Goal: Use online tool/utility: Utilize a website feature to perform a specific function

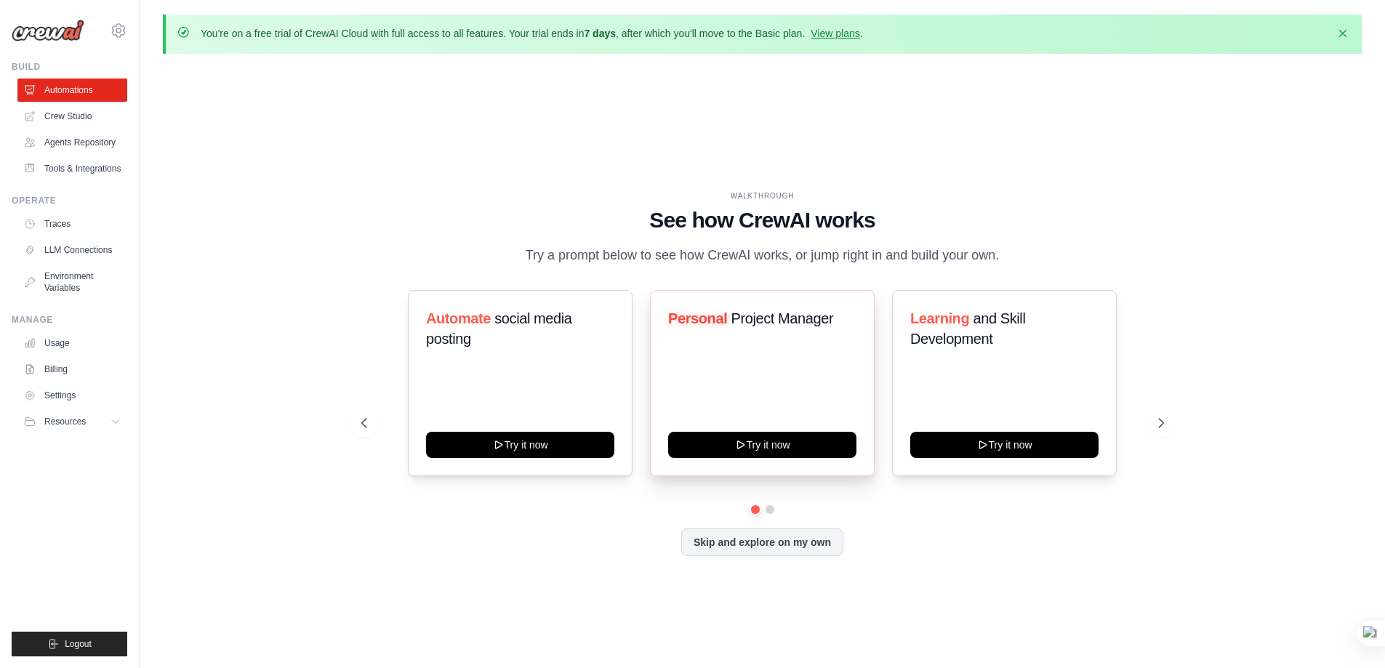
click at [755, 324] on span "Project Manager" at bounding box center [782, 318] width 103 height 16
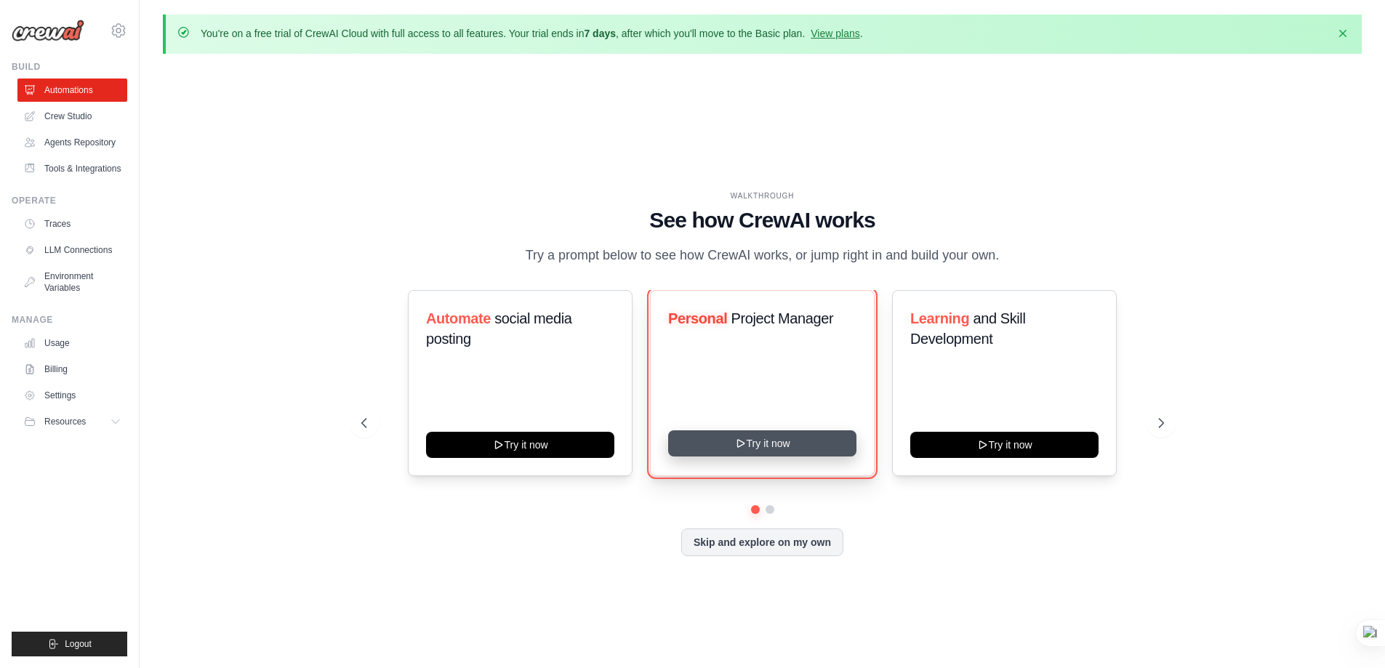
click at [734, 441] on icon at bounding box center [740, 444] width 12 height 12
click at [722, 445] on button "Try it now" at bounding box center [762, 443] width 188 height 26
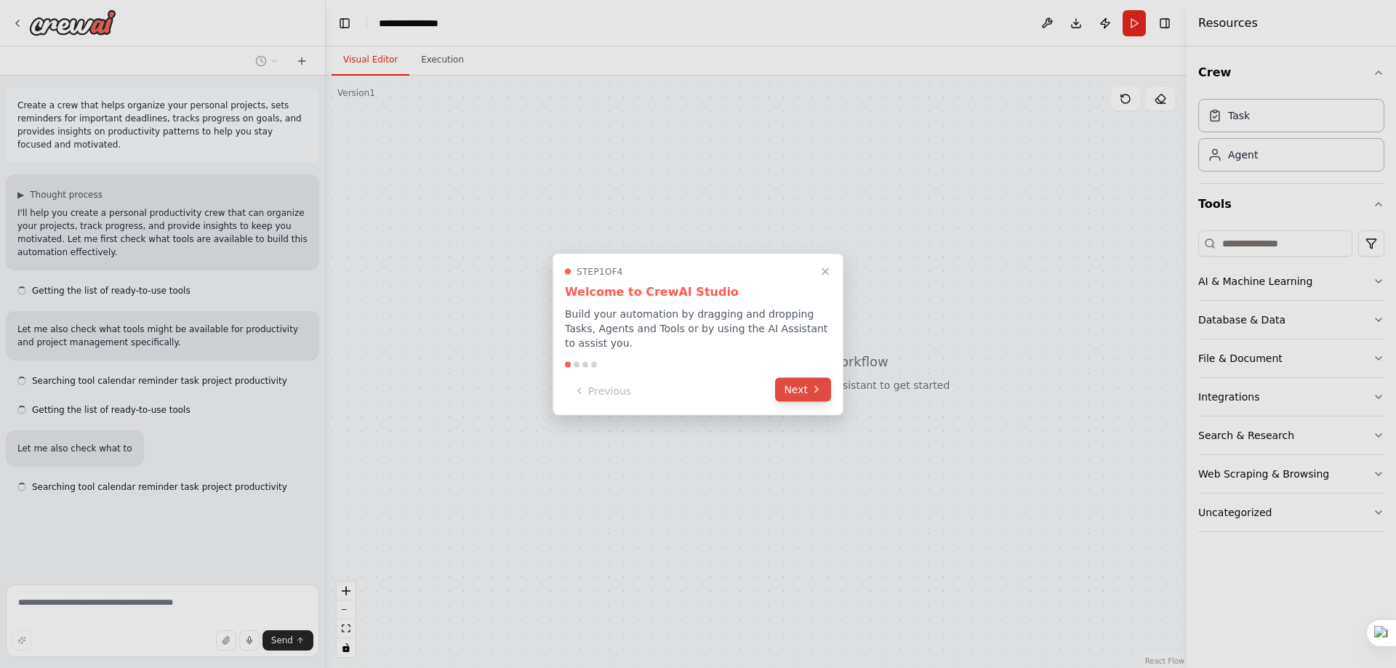
click at [817, 386] on icon at bounding box center [817, 390] width 12 height 12
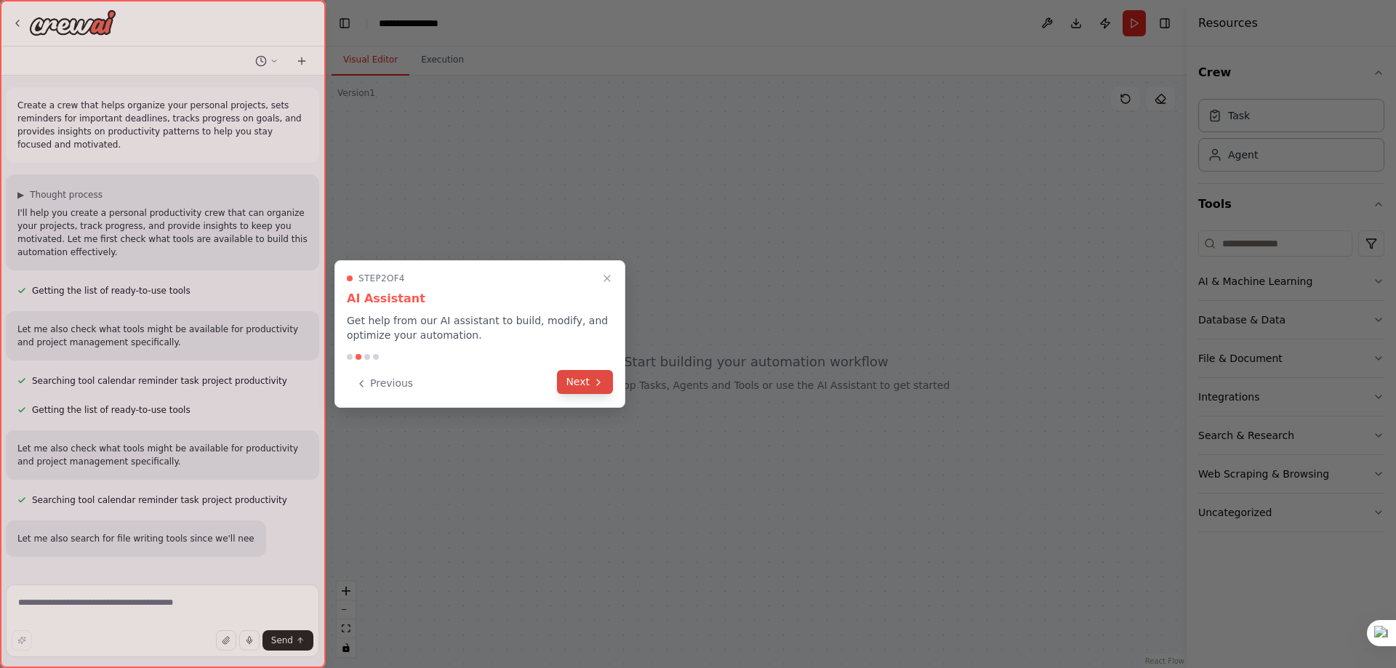
click at [609, 380] on button "Next" at bounding box center [585, 382] width 56 height 24
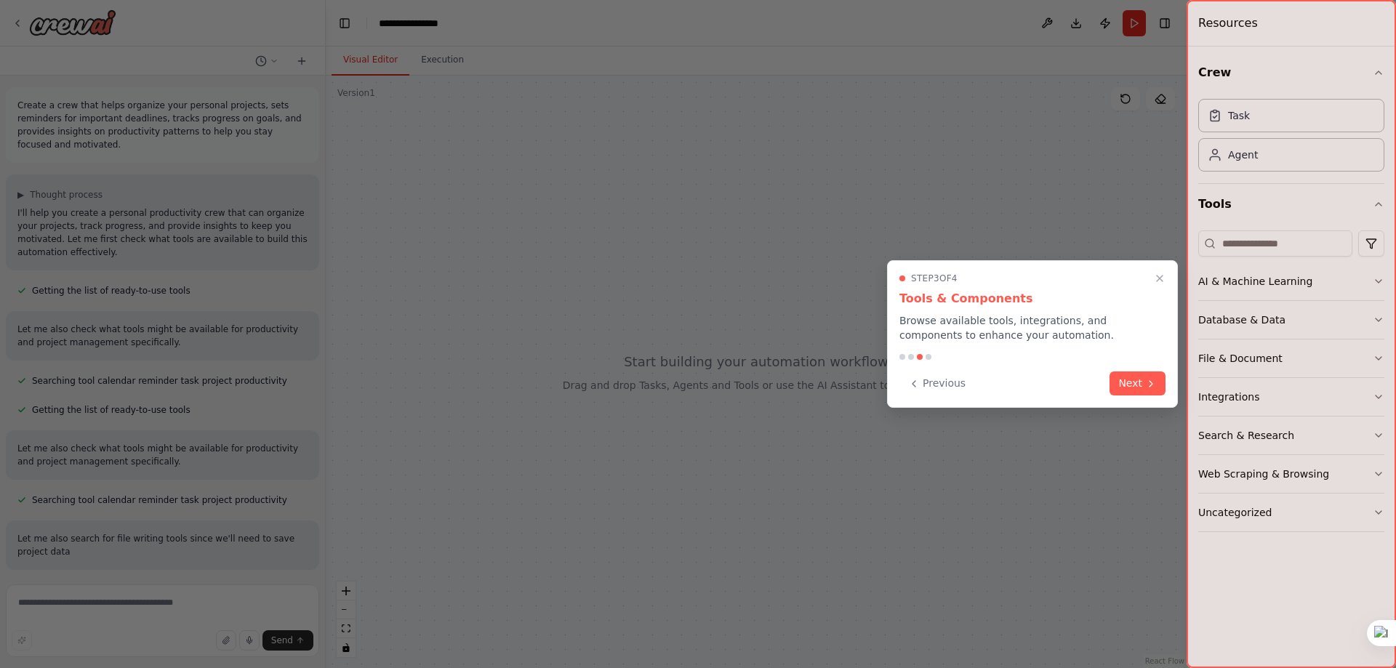
scroll to position [18, 0]
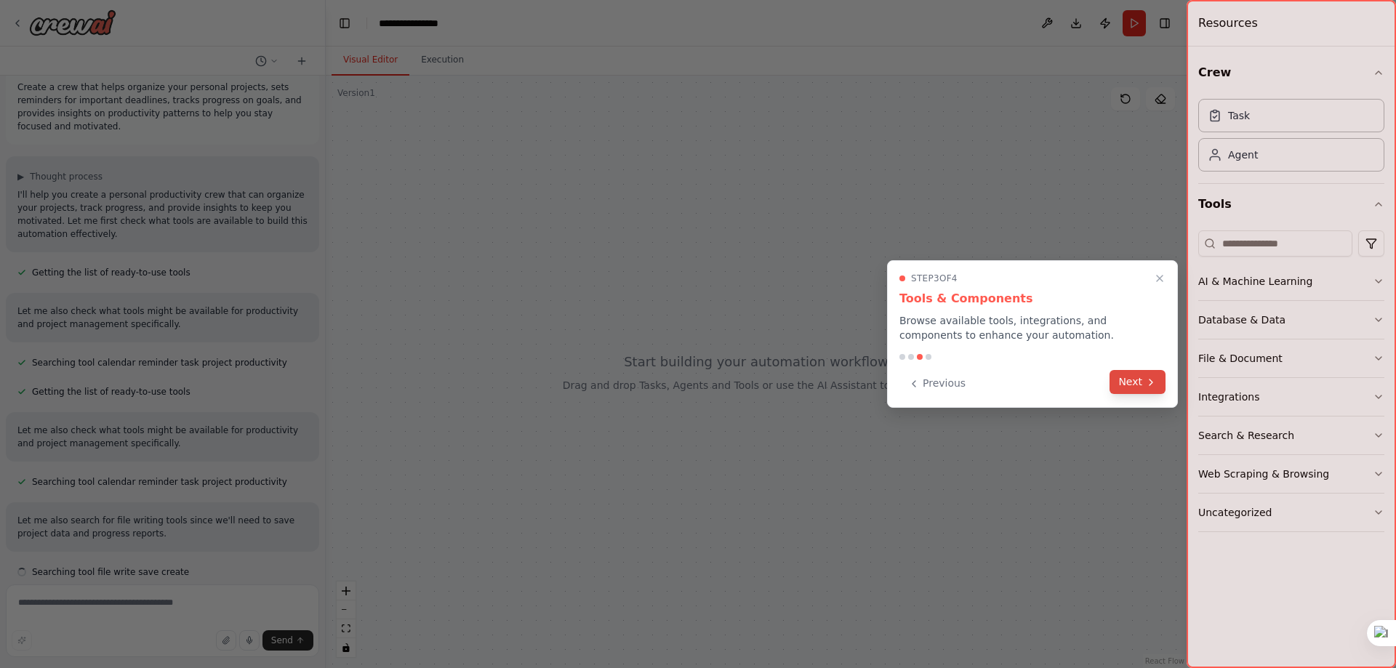
click at [1139, 382] on button "Next" at bounding box center [1138, 382] width 56 height 24
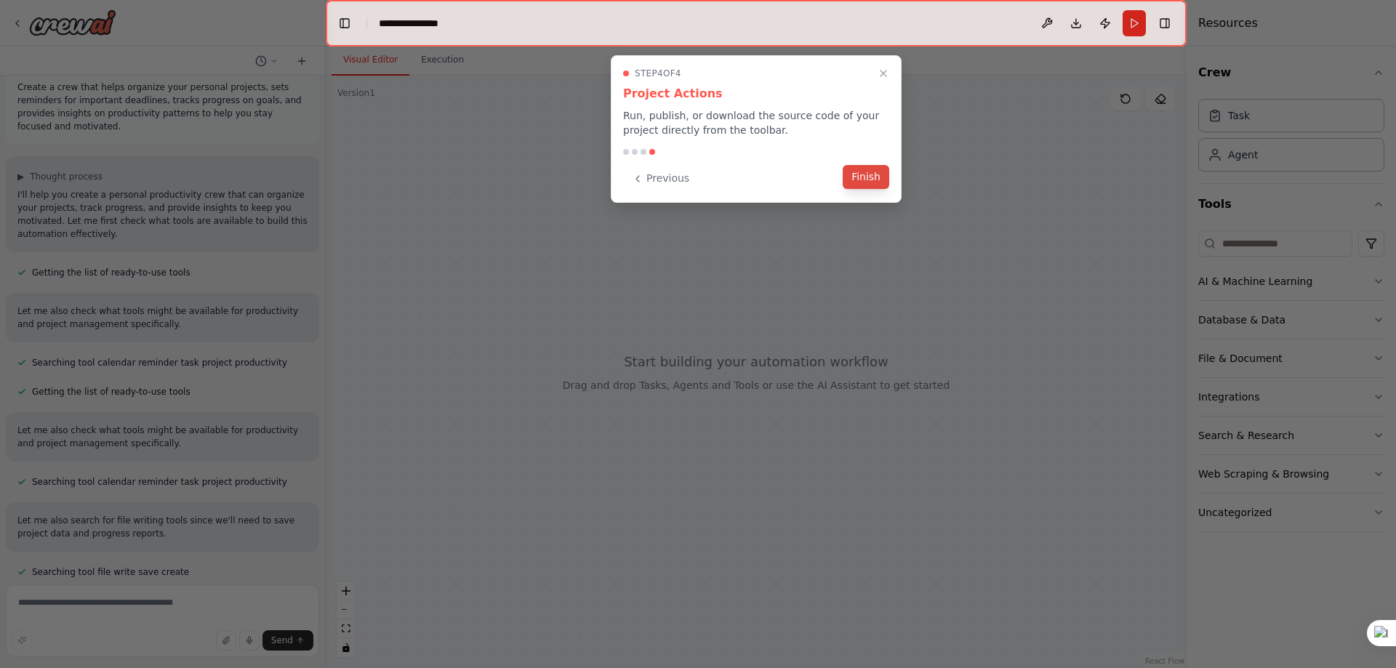
click at [851, 172] on button "Finish" at bounding box center [866, 177] width 47 height 24
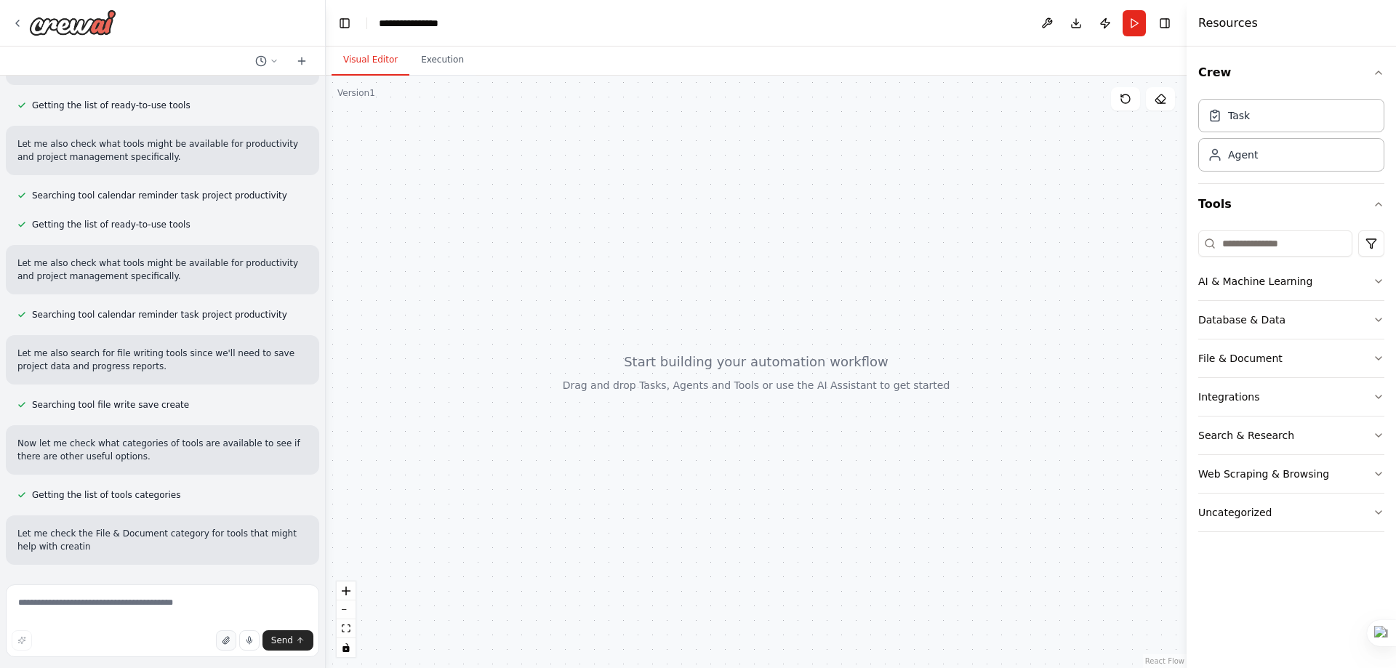
scroll to position [198, 0]
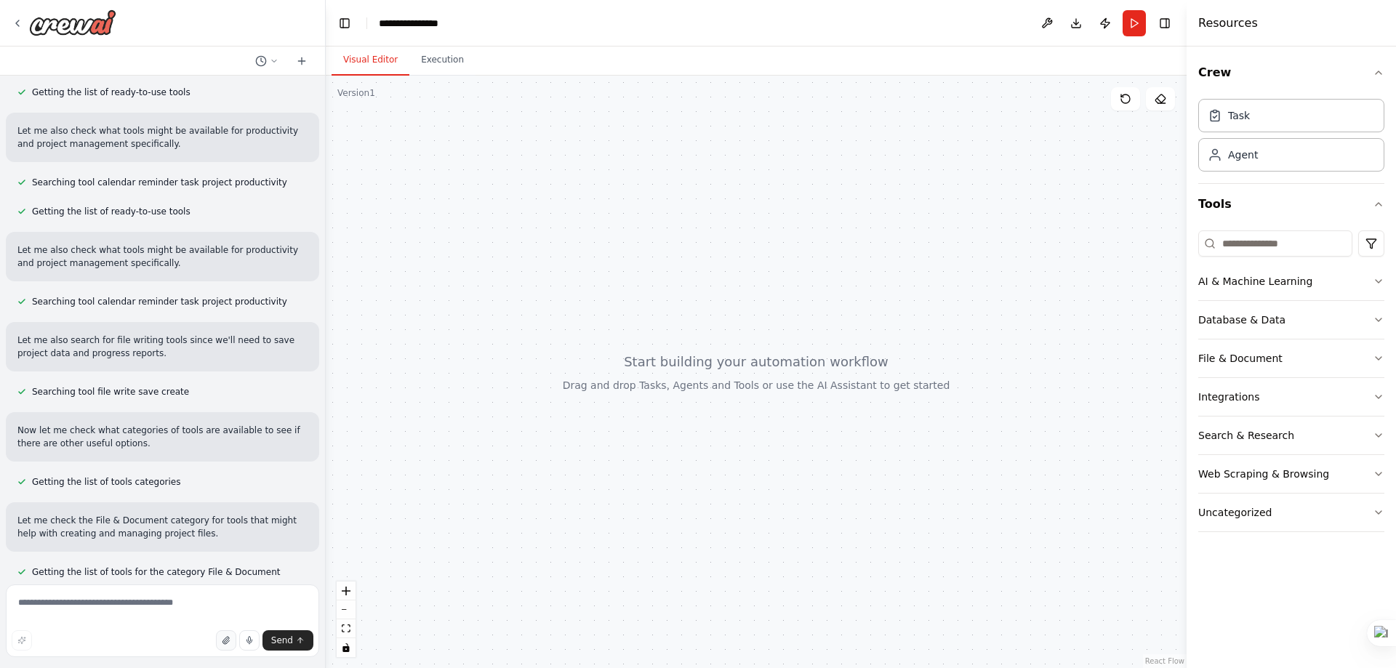
click at [225, 638] on icon "button" at bounding box center [226, 640] width 9 height 9
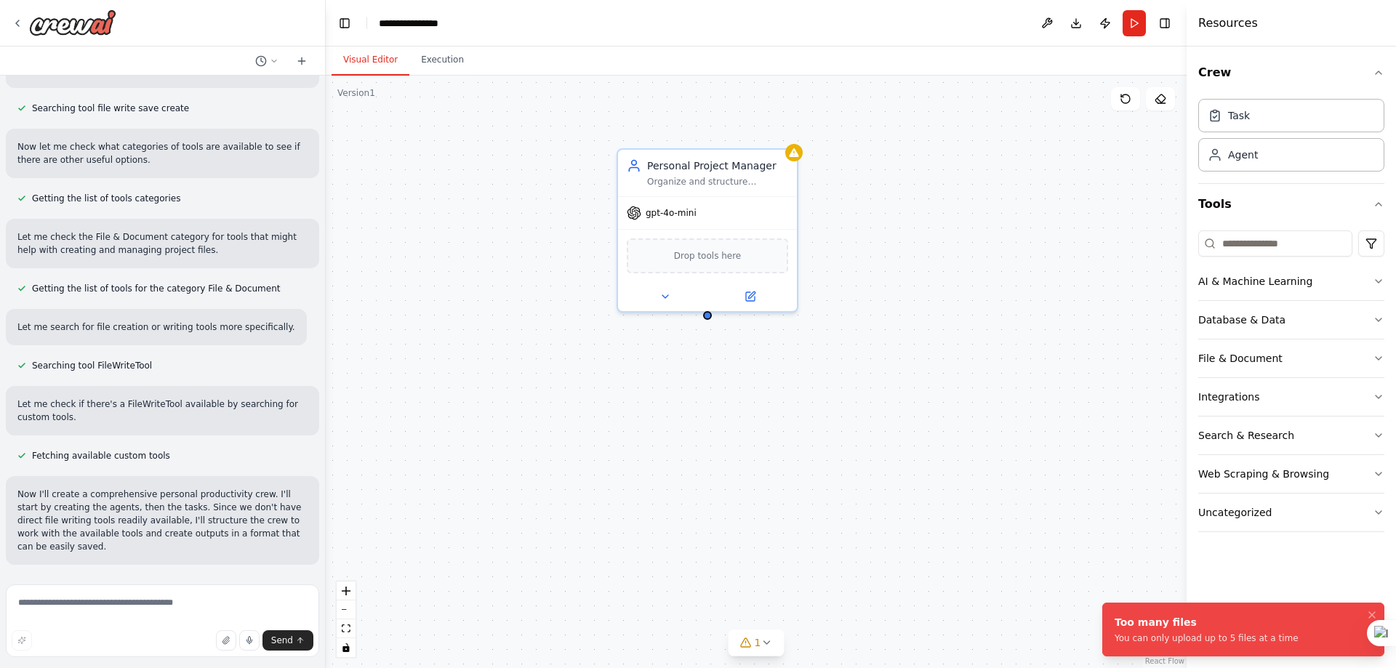
scroll to position [511, 0]
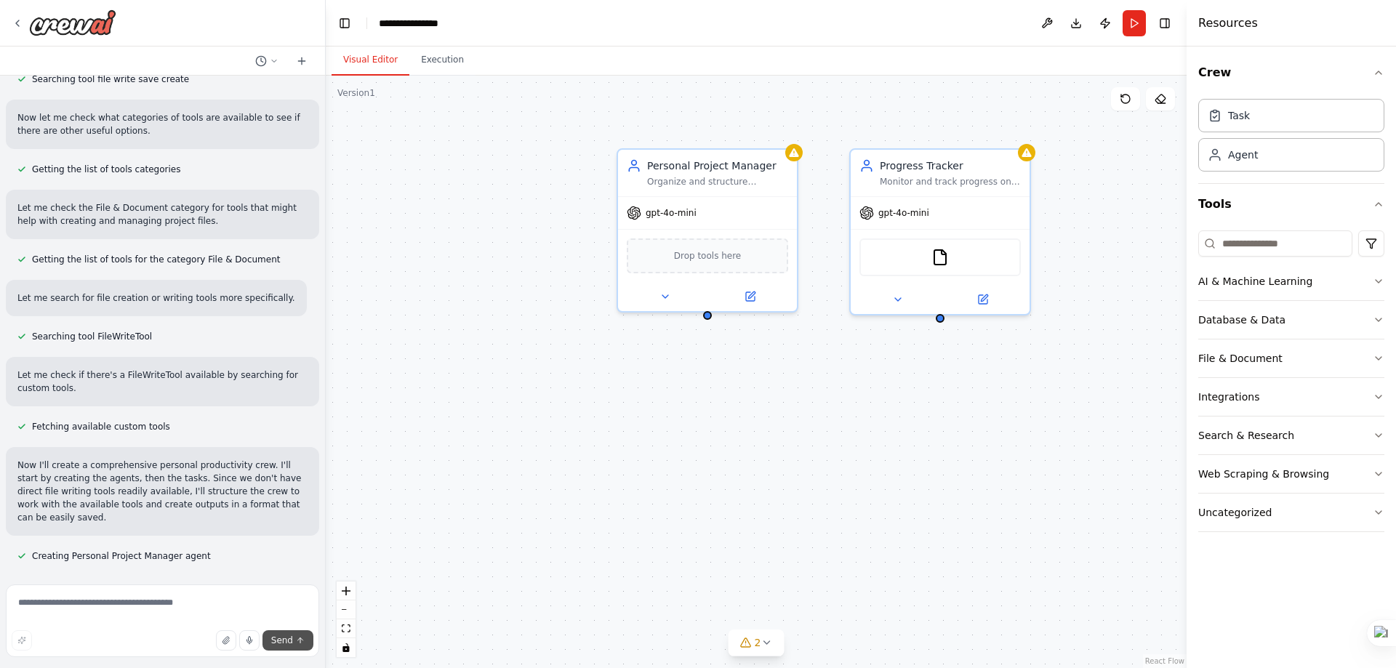
click at [278, 635] on span "Send" at bounding box center [282, 641] width 22 height 12
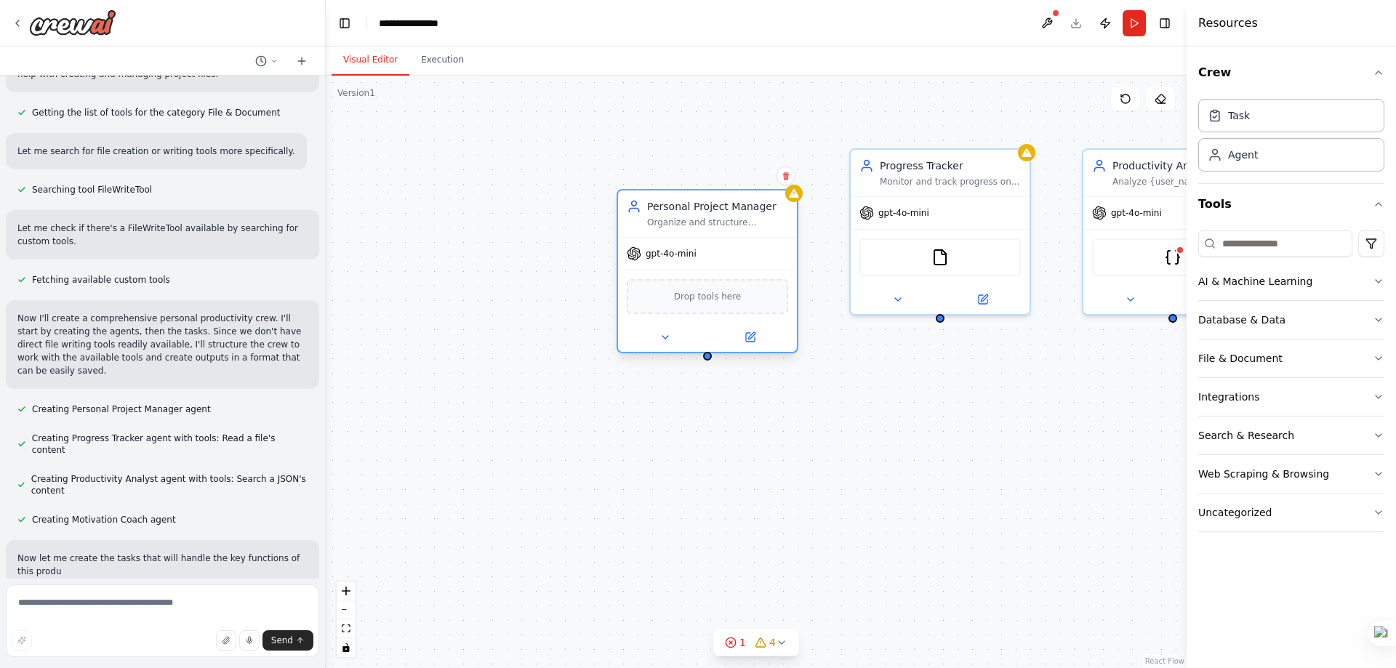
scroll to position [671, 0]
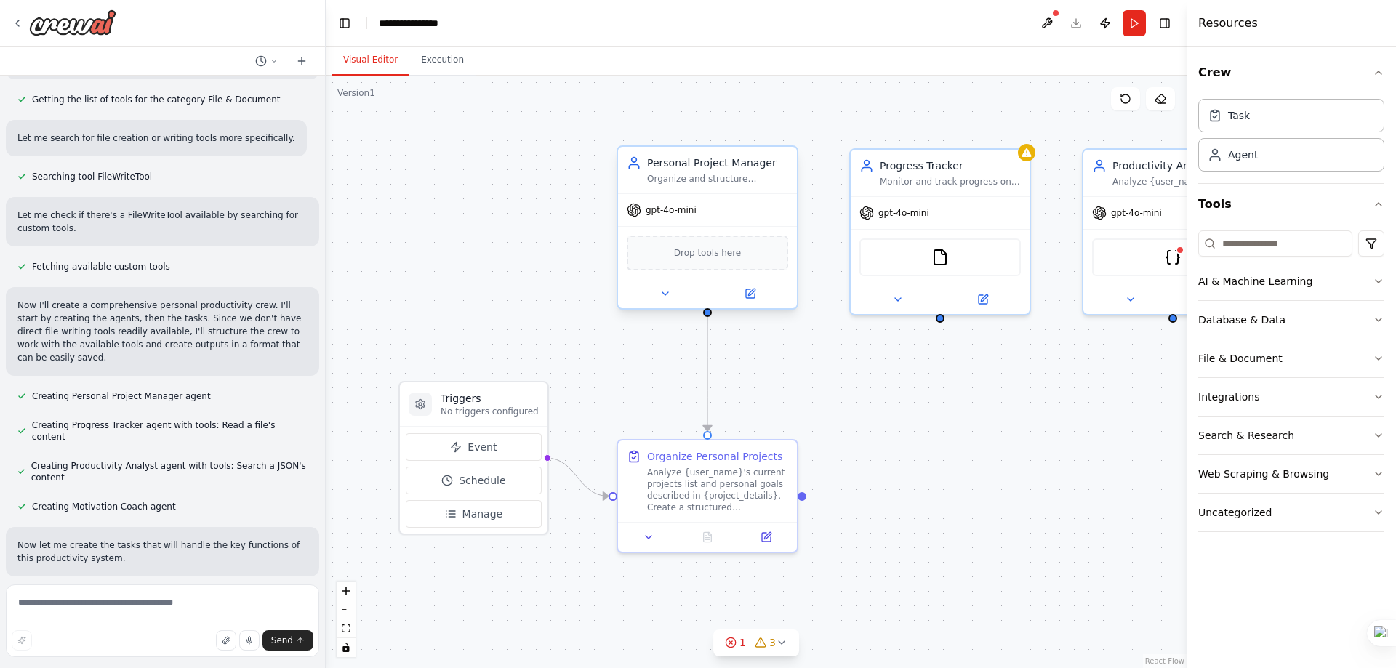
drag, startPoint x: 679, startPoint y: 214, endPoint x: 681, endPoint y: 256, distance: 42.2
click at [681, 256] on div "gpt-4o-mini Drop tools here" at bounding box center [707, 250] width 179 height 115
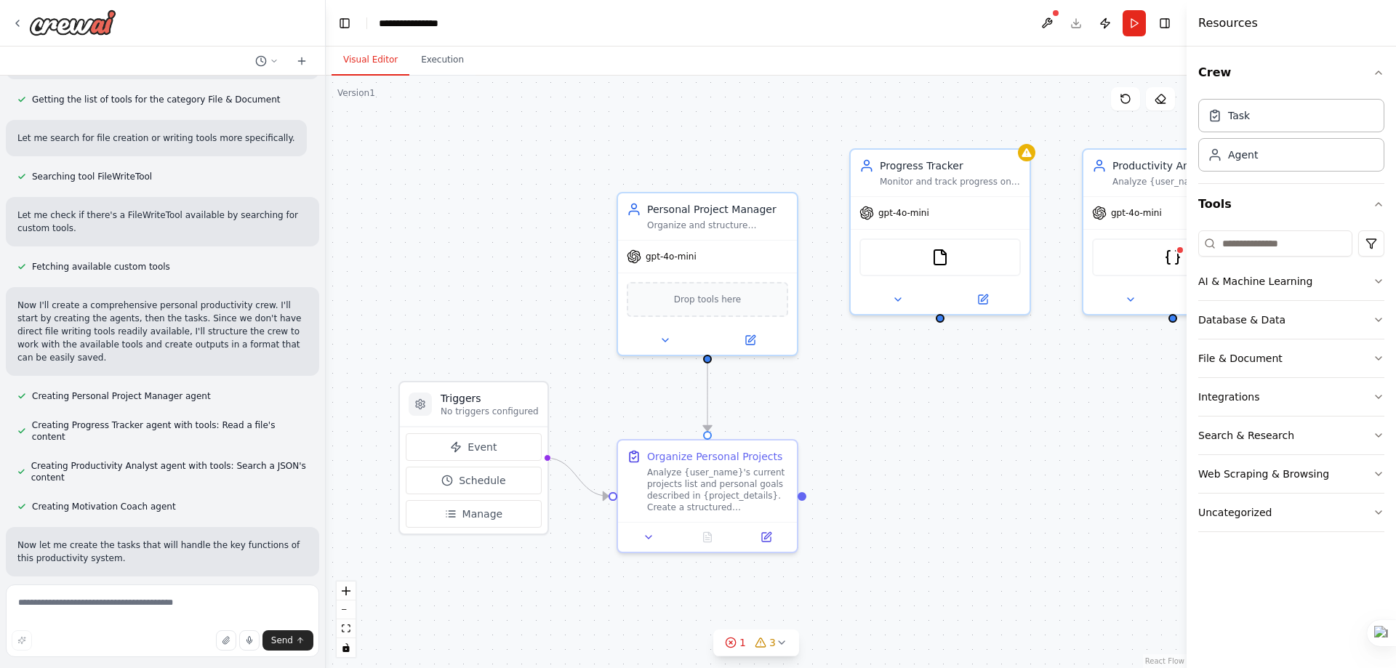
scroll to position [700, 0]
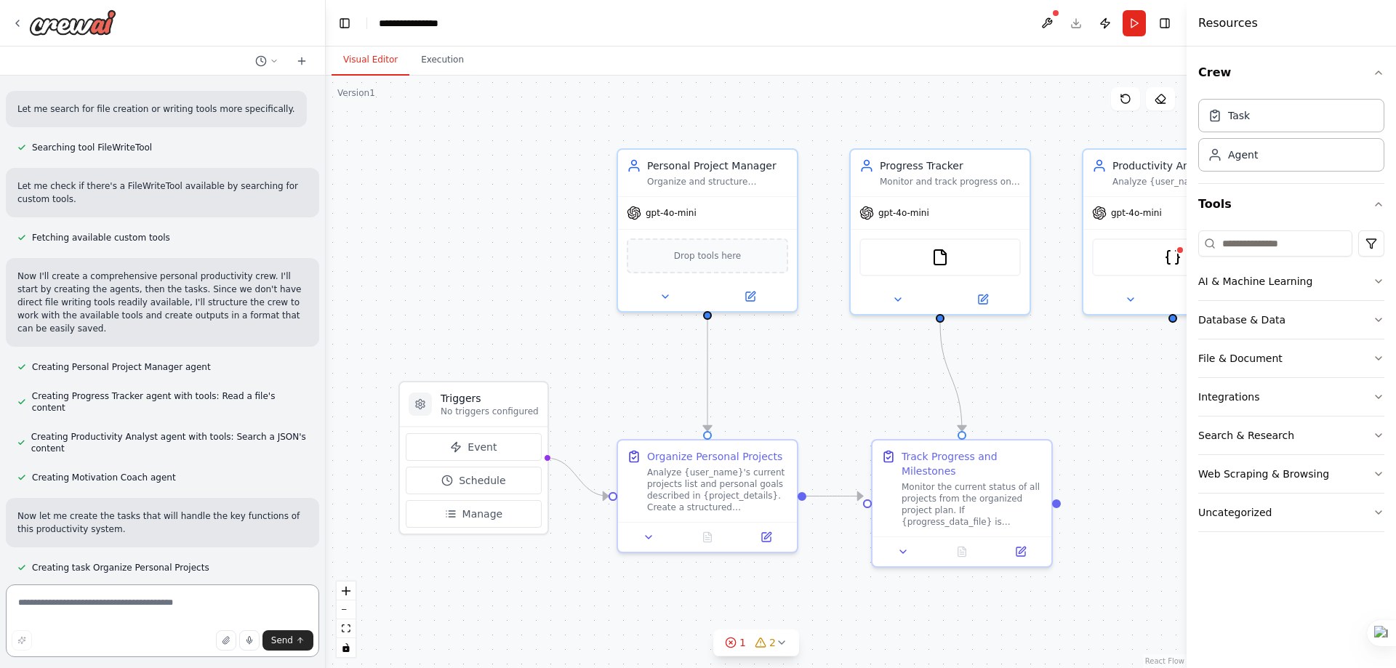
click at [197, 606] on textarea at bounding box center [162, 621] width 313 height 73
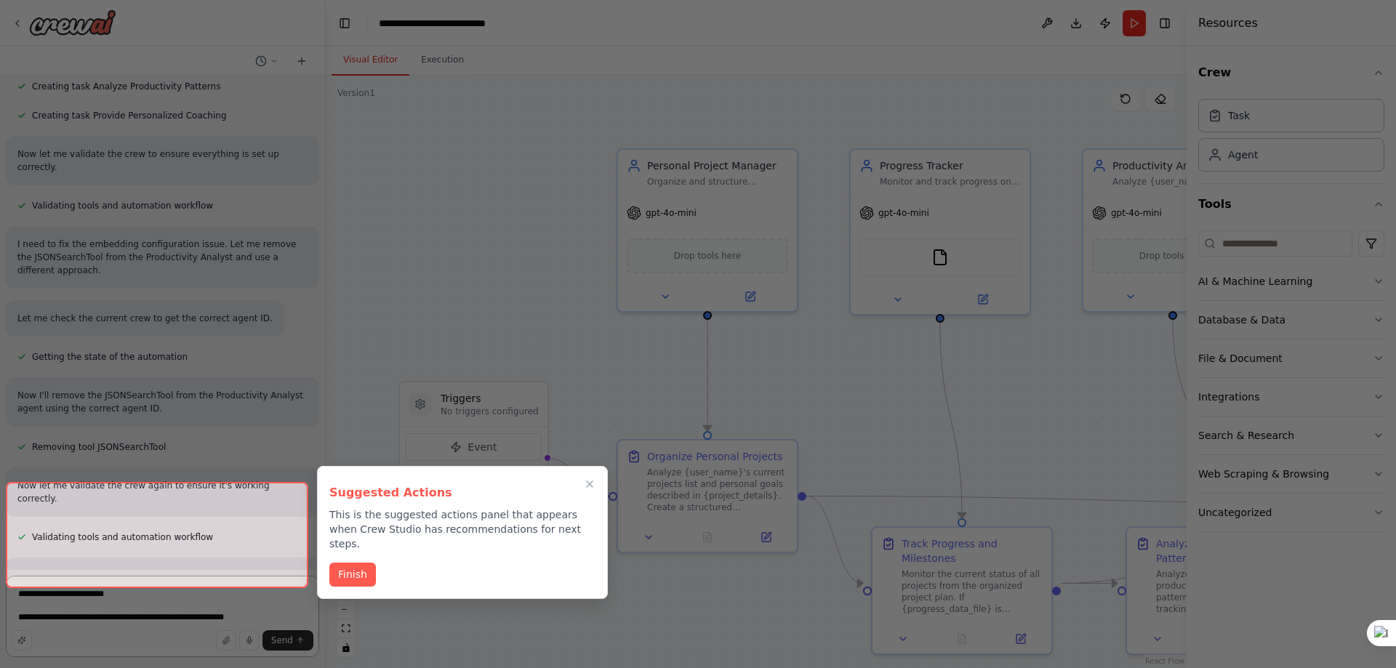
scroll to position [1357, 0]
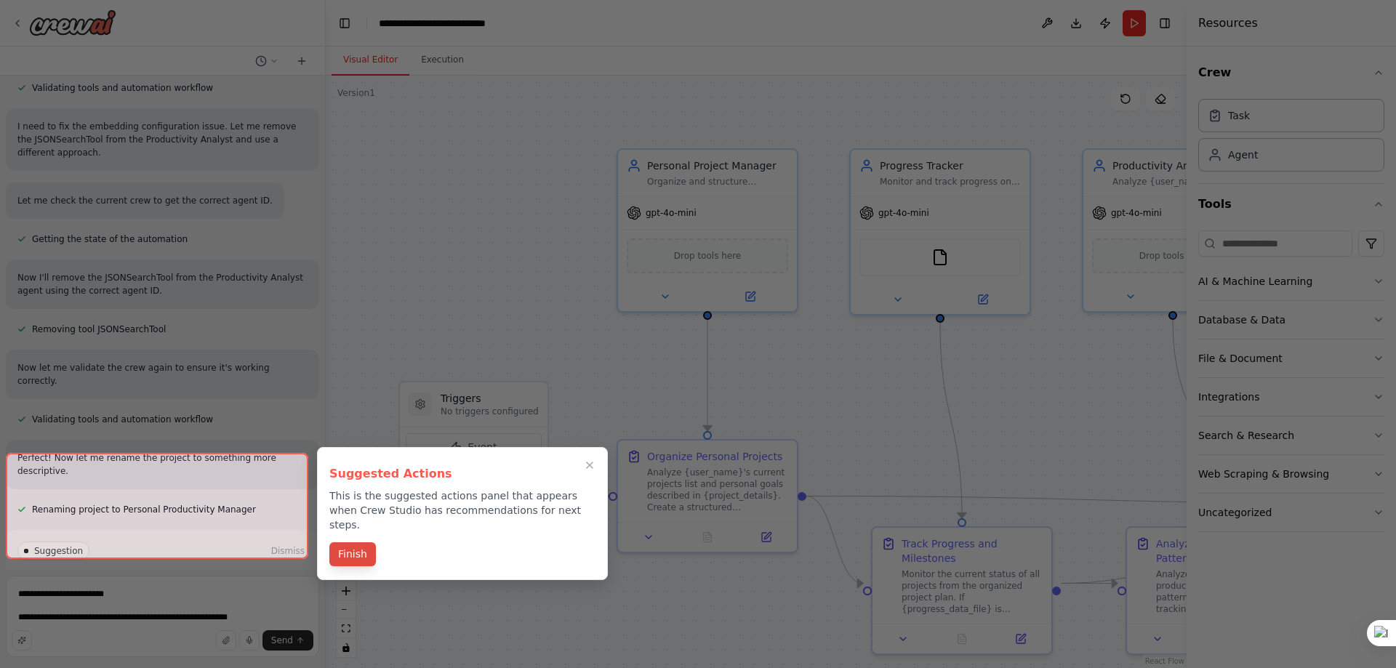
click at [353, 542] on button "Finish" at bounding box center [352, 554] width 47 height 24
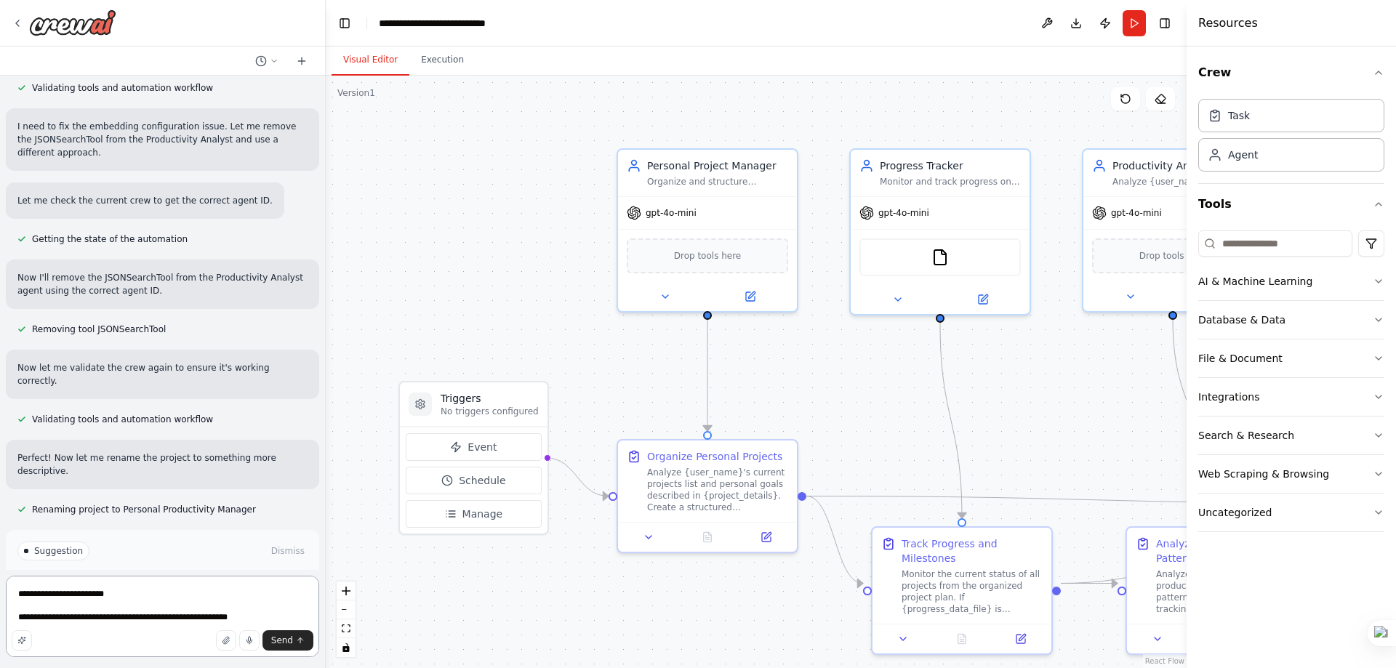
click at [251, 617] on textarea "**********" at bounding box center [162, 616] width 313 height 81
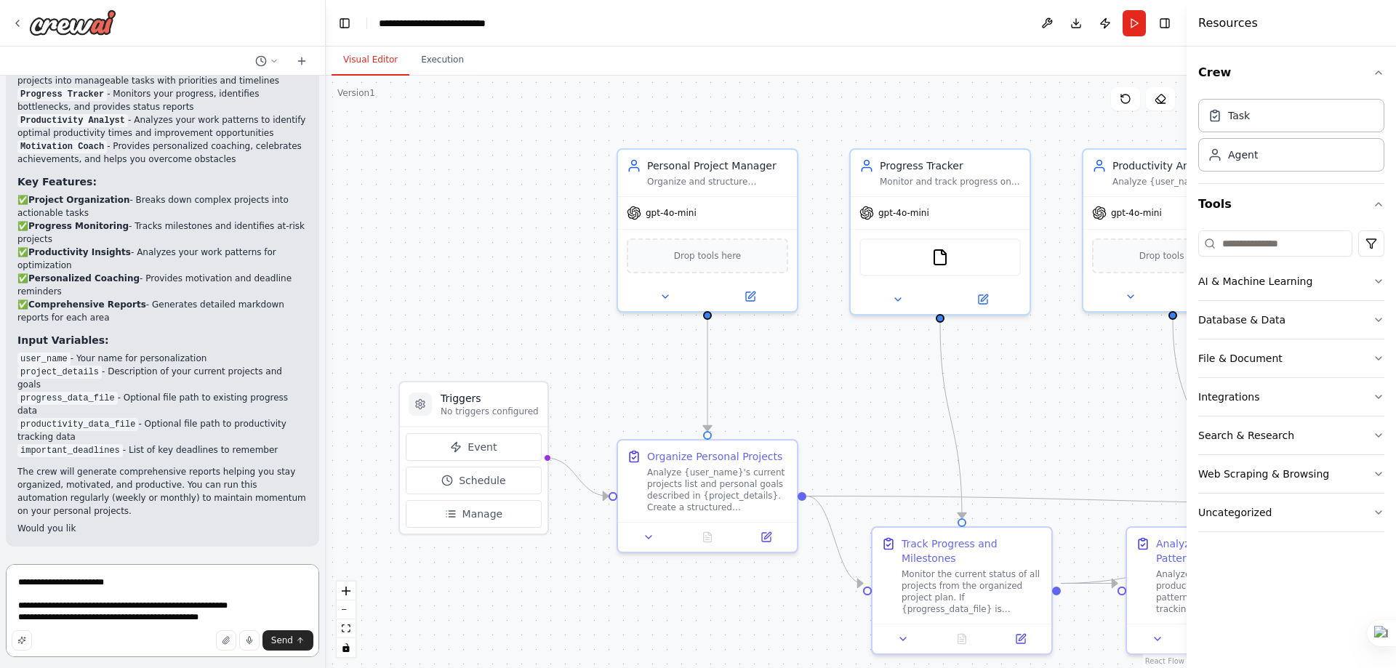
scroll to position [1932, 0]
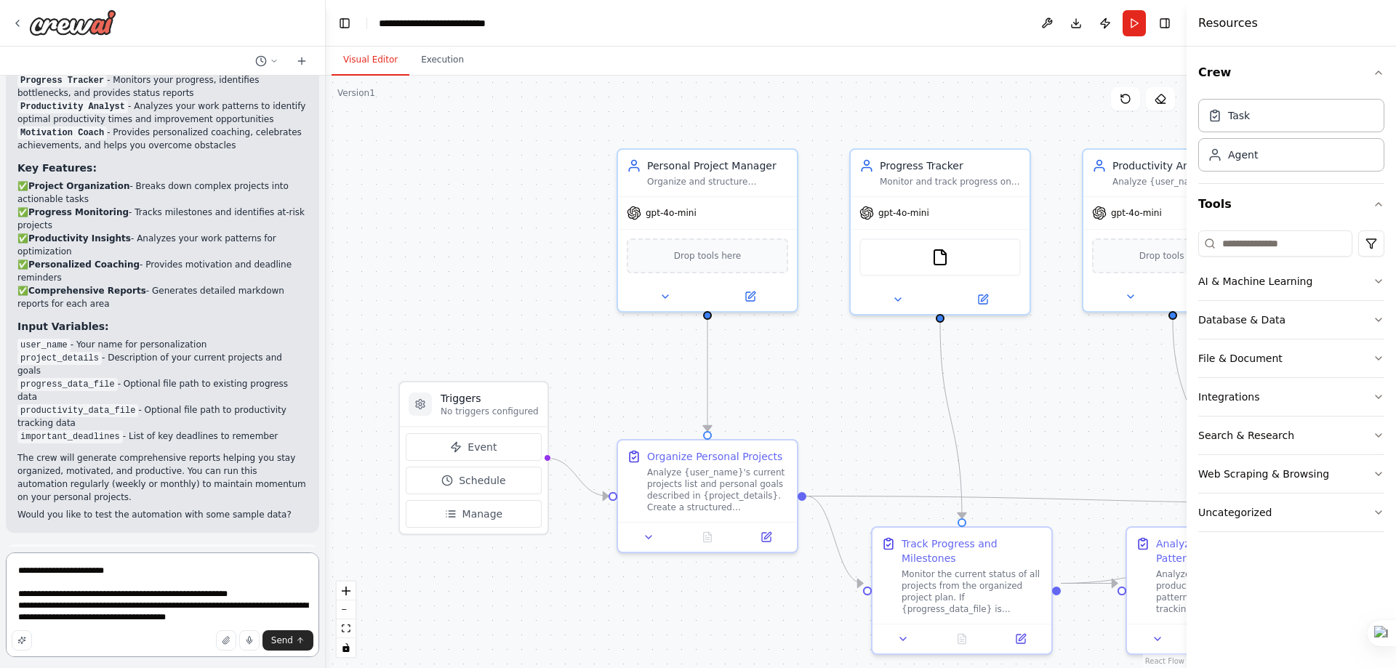
type textarea "**********"
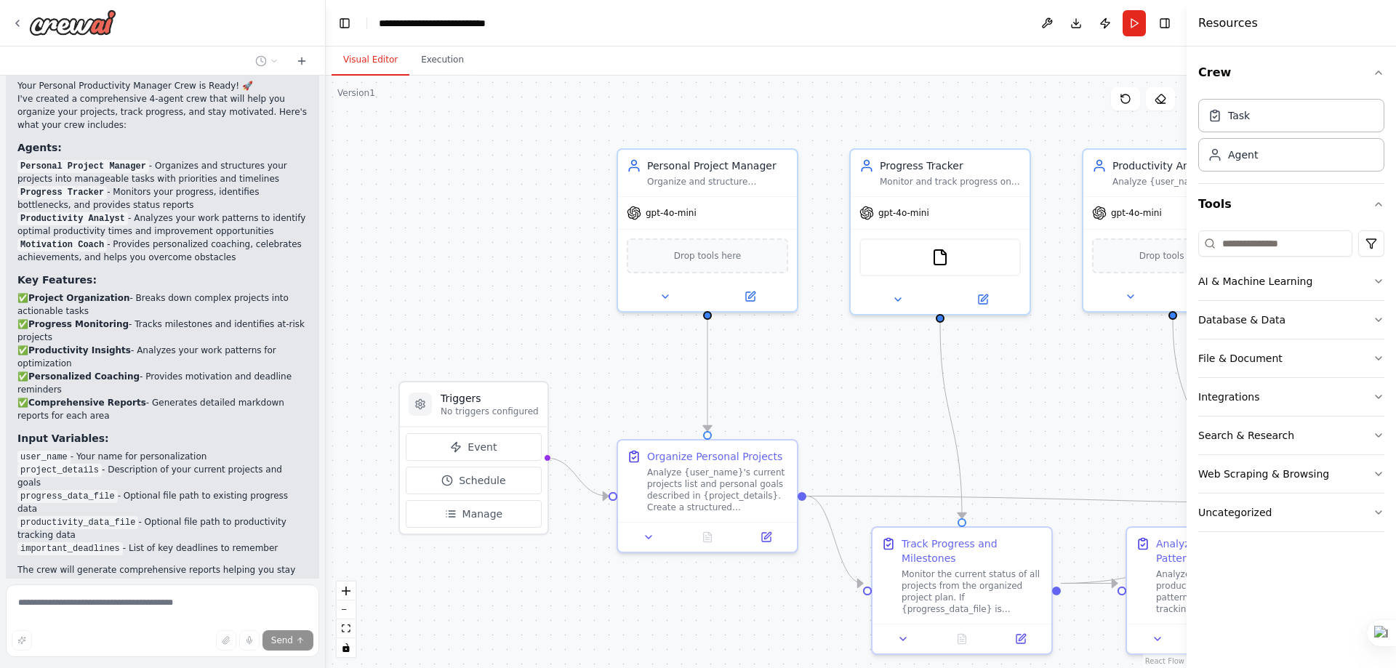
scroll to position [1965, 0]
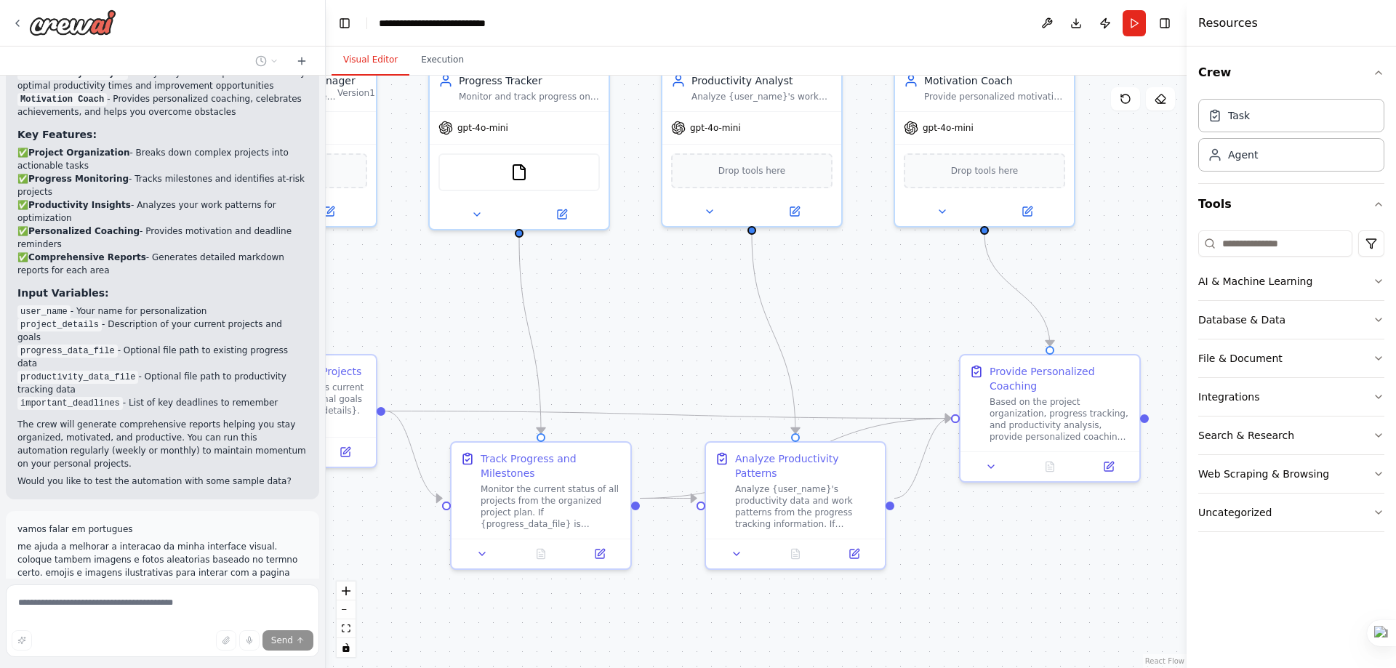
drag, startPoint x: 822, startPoint y: 431, endPoint x: 406, endPoint y: 355, distance: 422.1
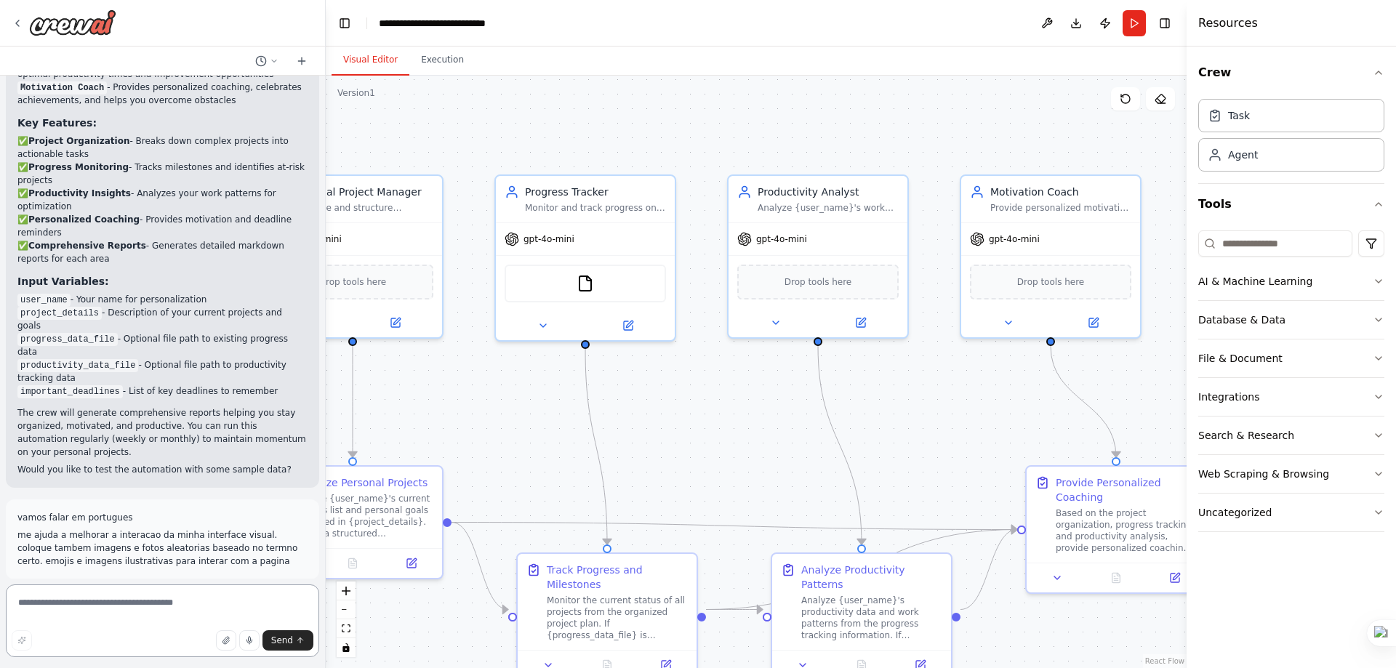
drag, startPoint x: 946, startPoint y: 283, endPoint x: 1017, endPoint y: 385, distance: 124.8
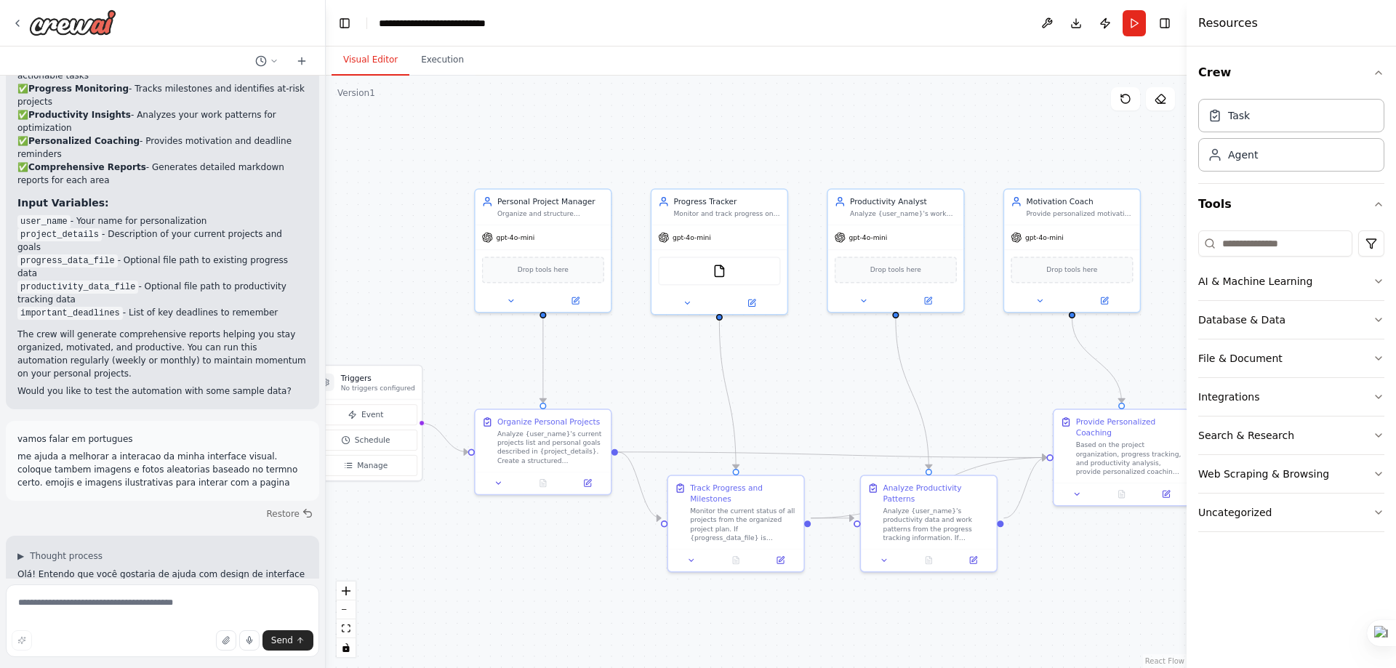
drag, startPoint x: 774, startPoint y: 410, endPoint x: 788, endPoint y: 380, distance: 33.5
click at [790, 380] on div ".deletable-edge-delete-btn { width: 20px; height: 20px; border: 0px solid #ffff…" at bounding box center [756, 372] width 861 height 593
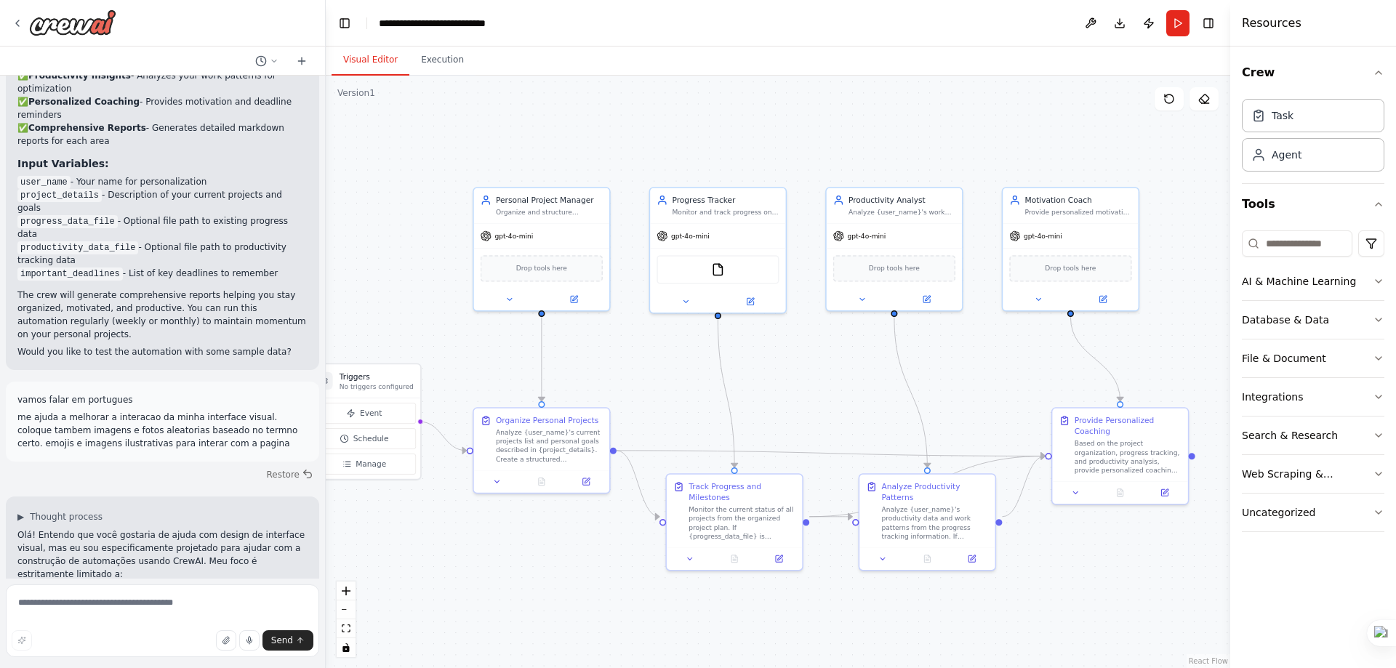
drag, startPoint x: 1190, startPoint y: 85, endPoint x: 1230, endPoint y: 96, distance: 41.4
click at [1230, 96] on div at bounding box center [1233, 334] width 6 height 668
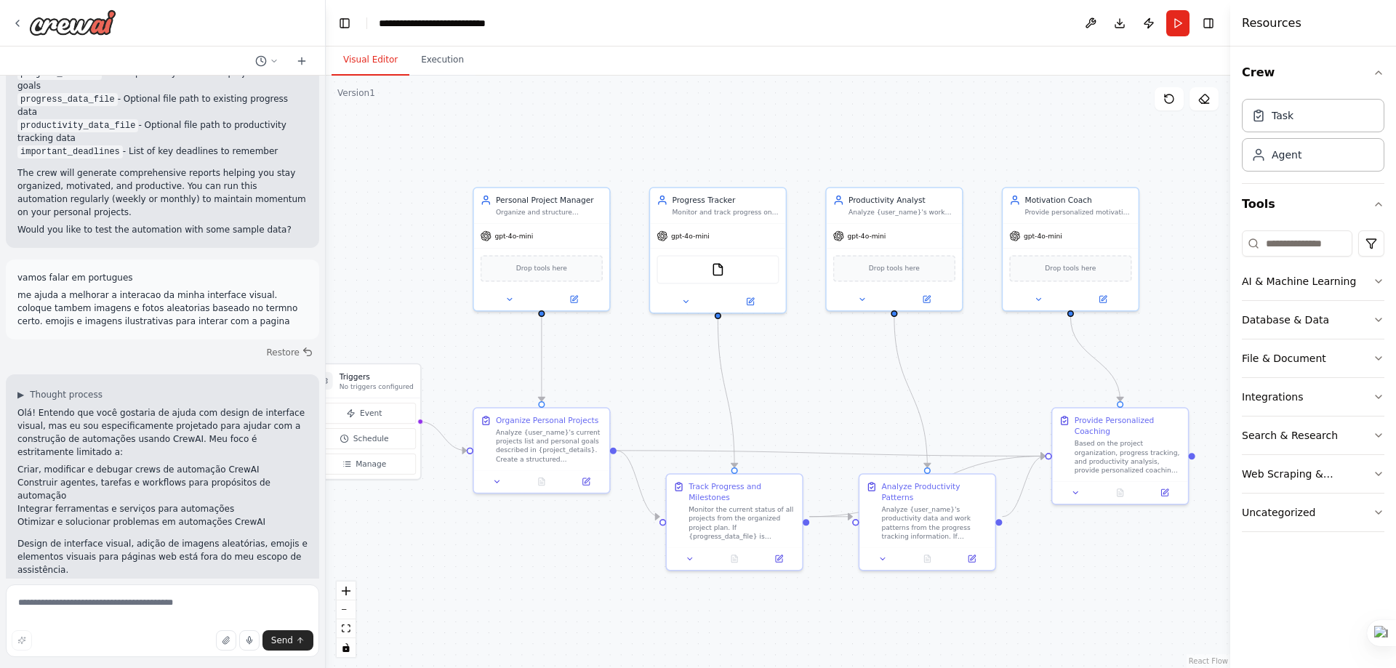
scroll to position [2230, 0]
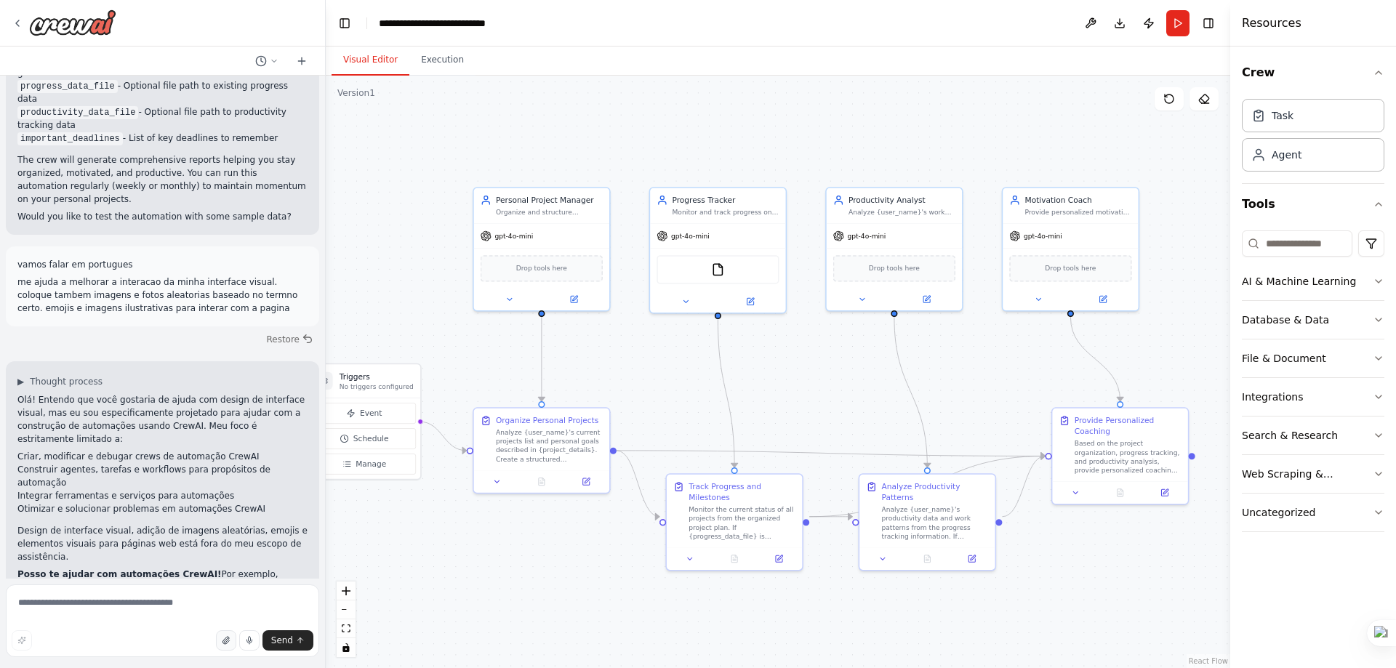
click at [225, 639] on icon "button" at bounding box center [226, 640] width 9 height 9
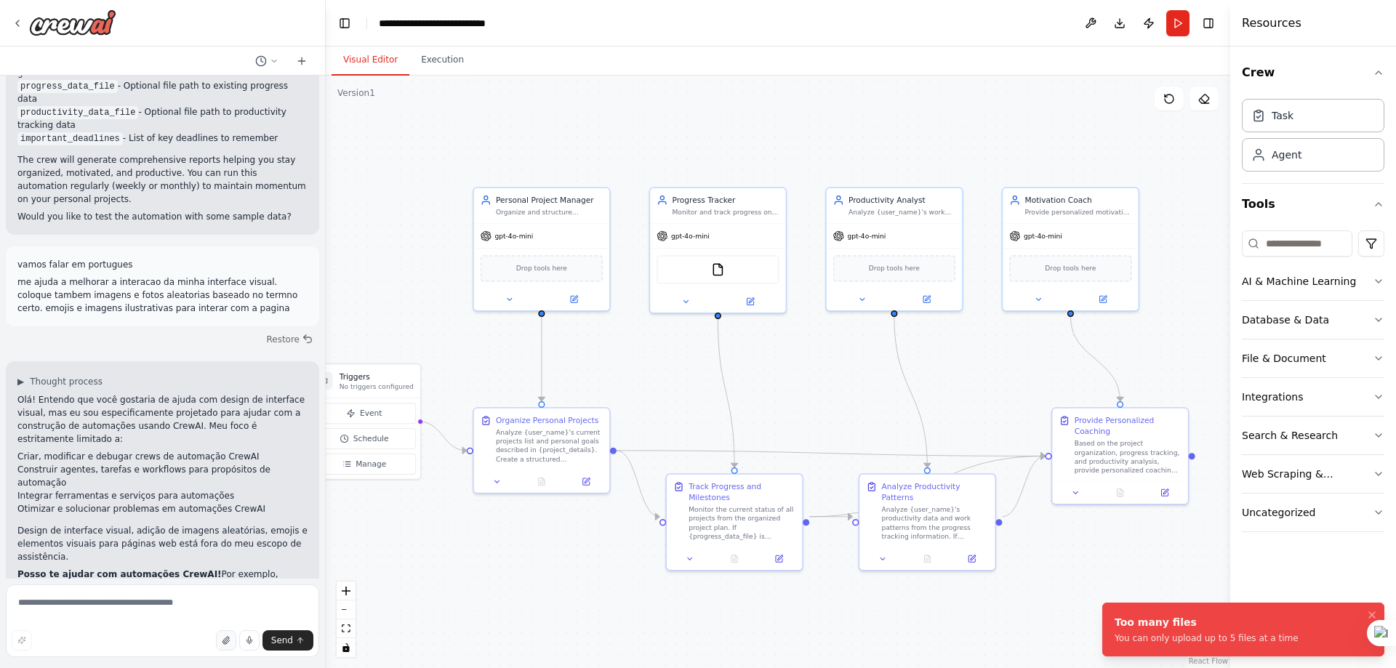
click at [228, 644] on icon "button" at bounding box center [225, 640] width 6 height 7
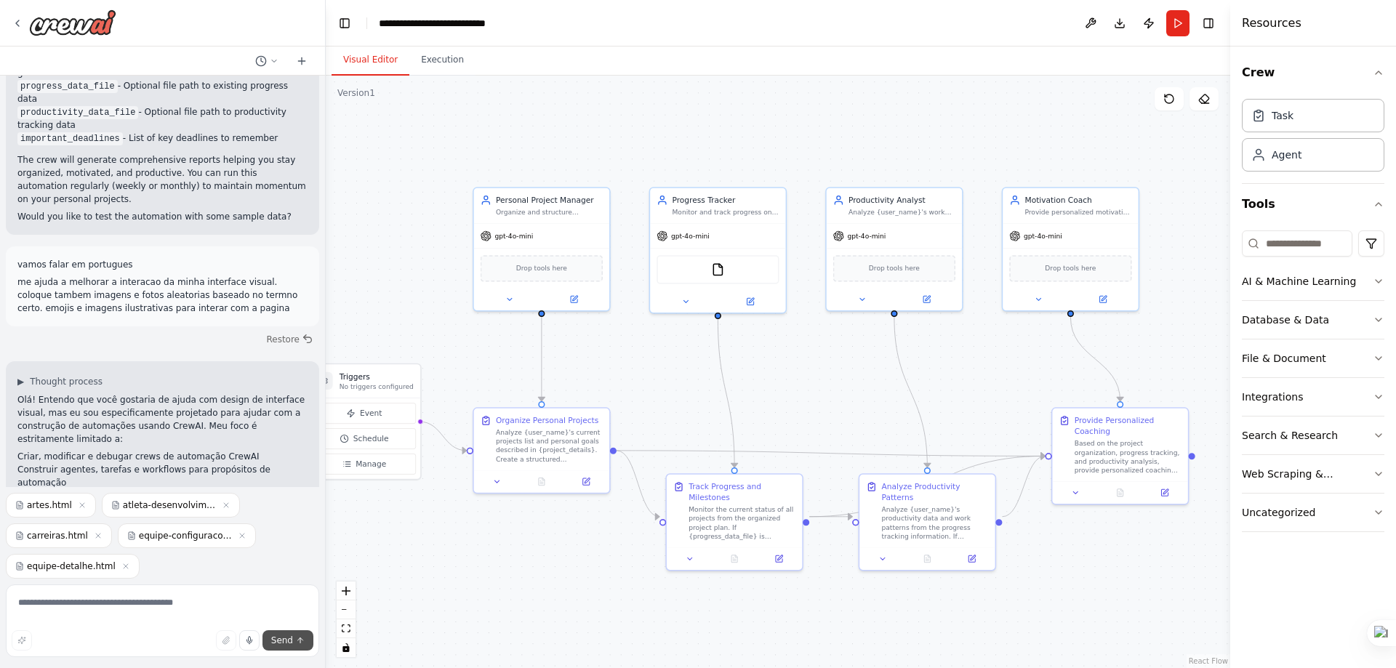
click at [276, 641] on span "Send" at bounding box center [282, 641] width 22 height 12
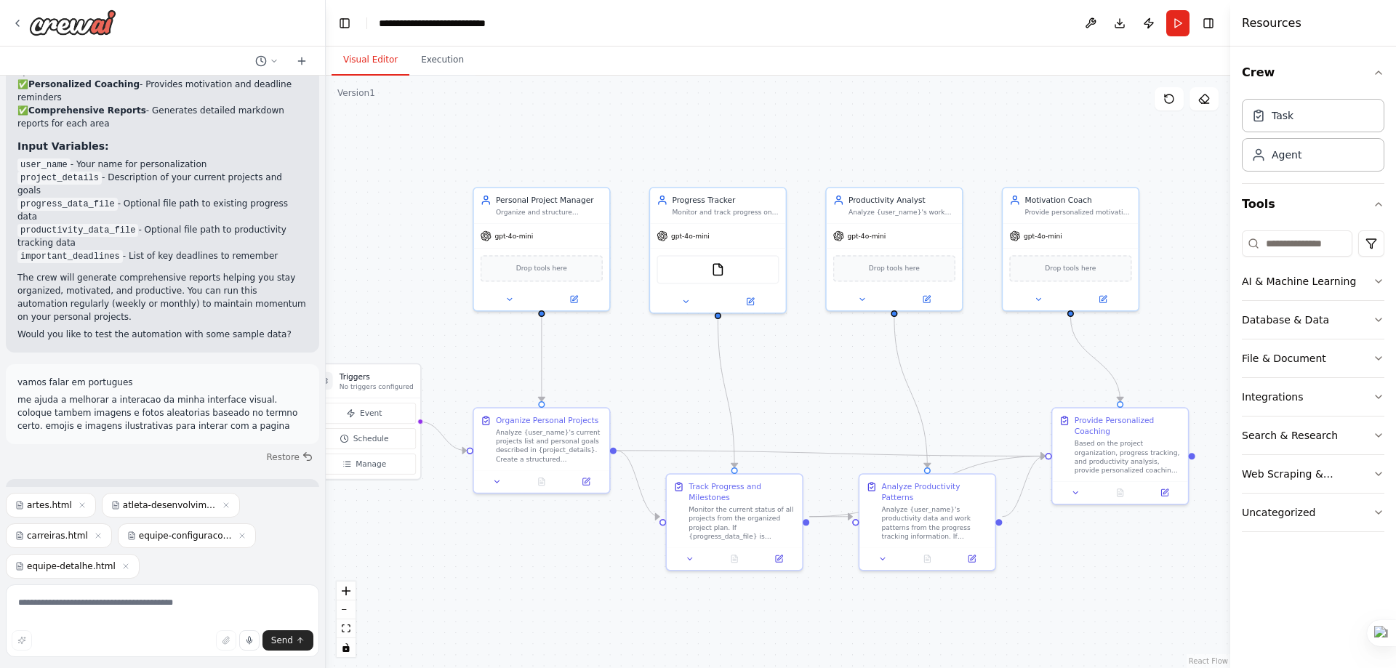
scroll to position [2157, 0]
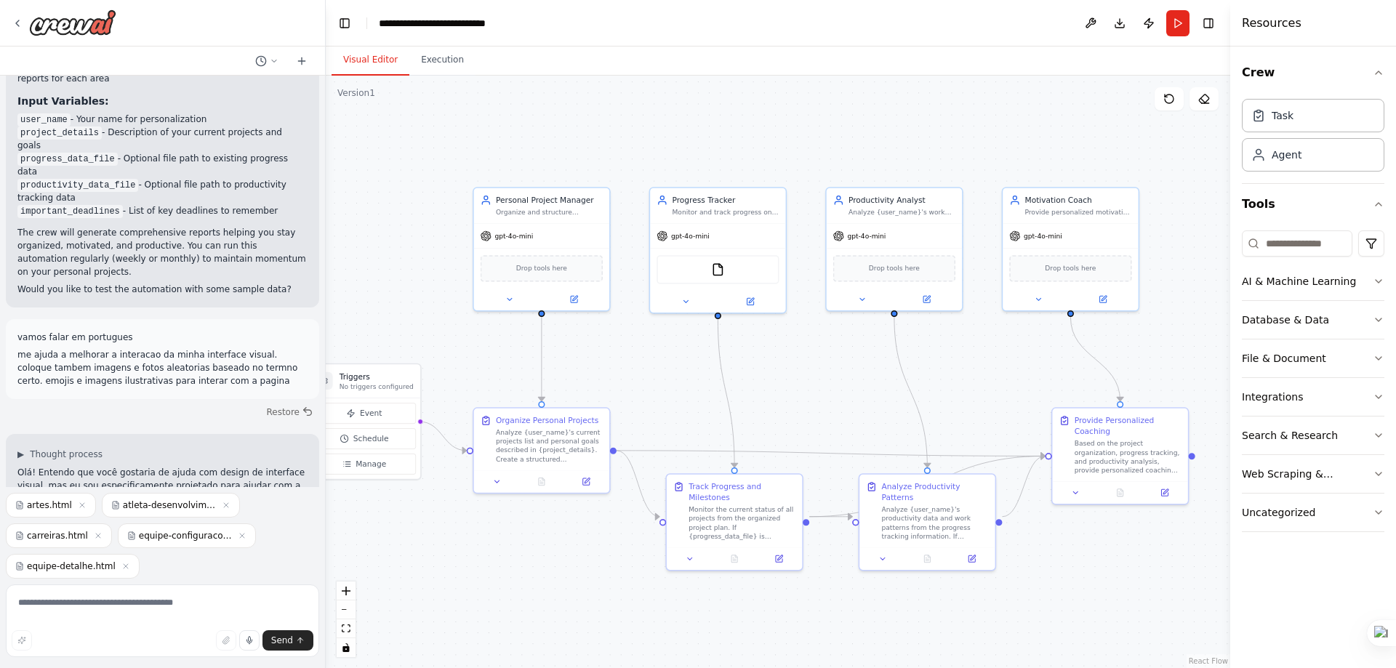
click at [111, 348] on p "me ajuda a melhorar a interacao da minha interface visual. coloque tambem image…" at bounding box center [162, 367] width 290 height 39
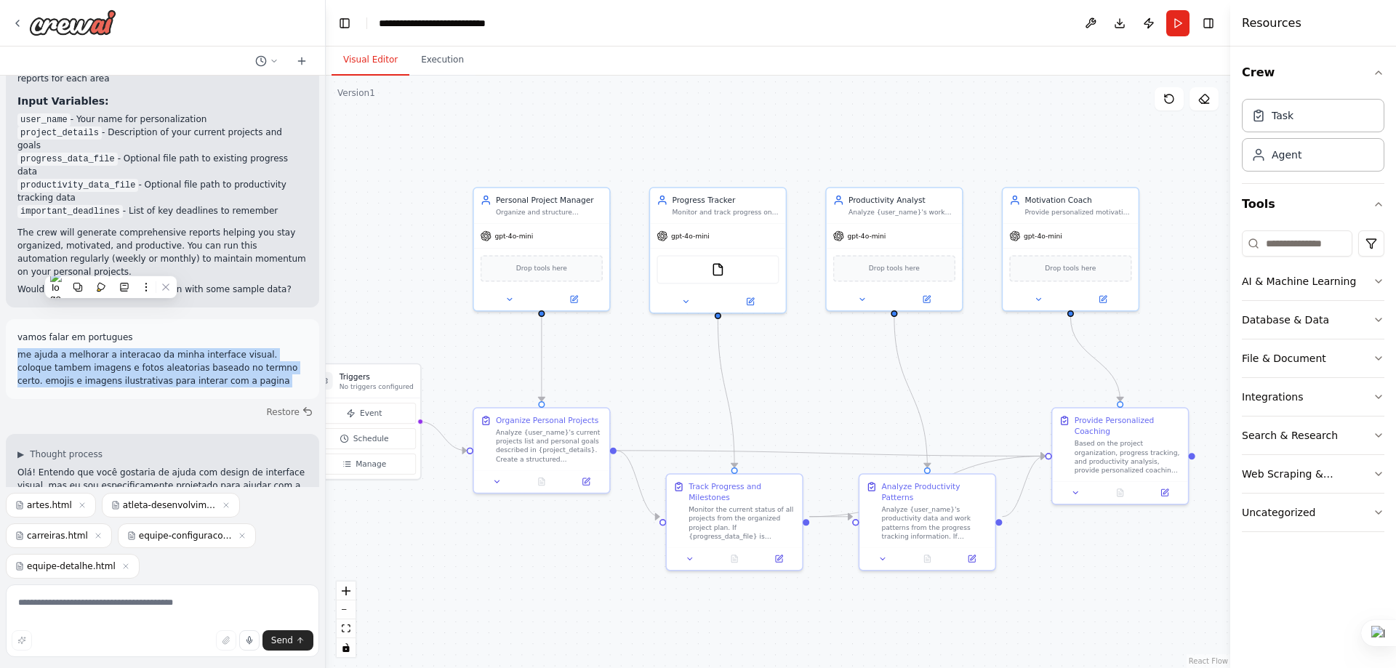
copy p "me ajuda a melhorar a interacao da minha interface visual. coloque tambem image…"
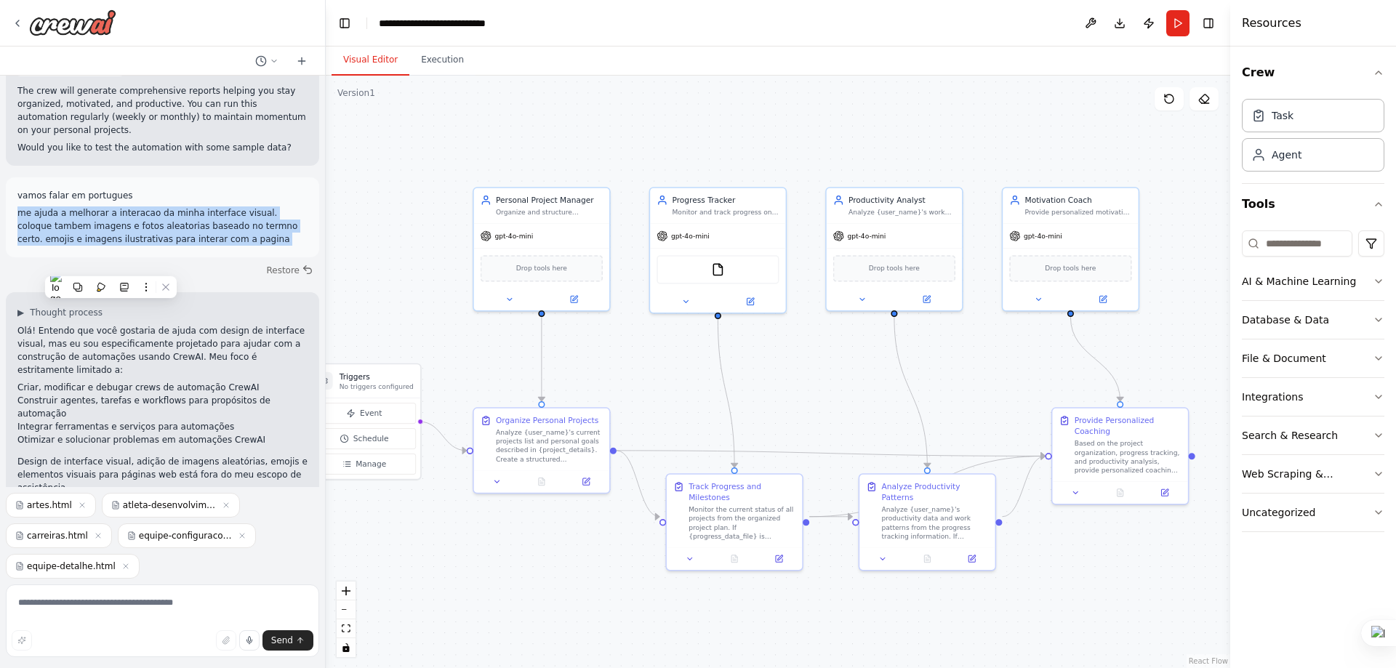
scroll to position [2322, 0]
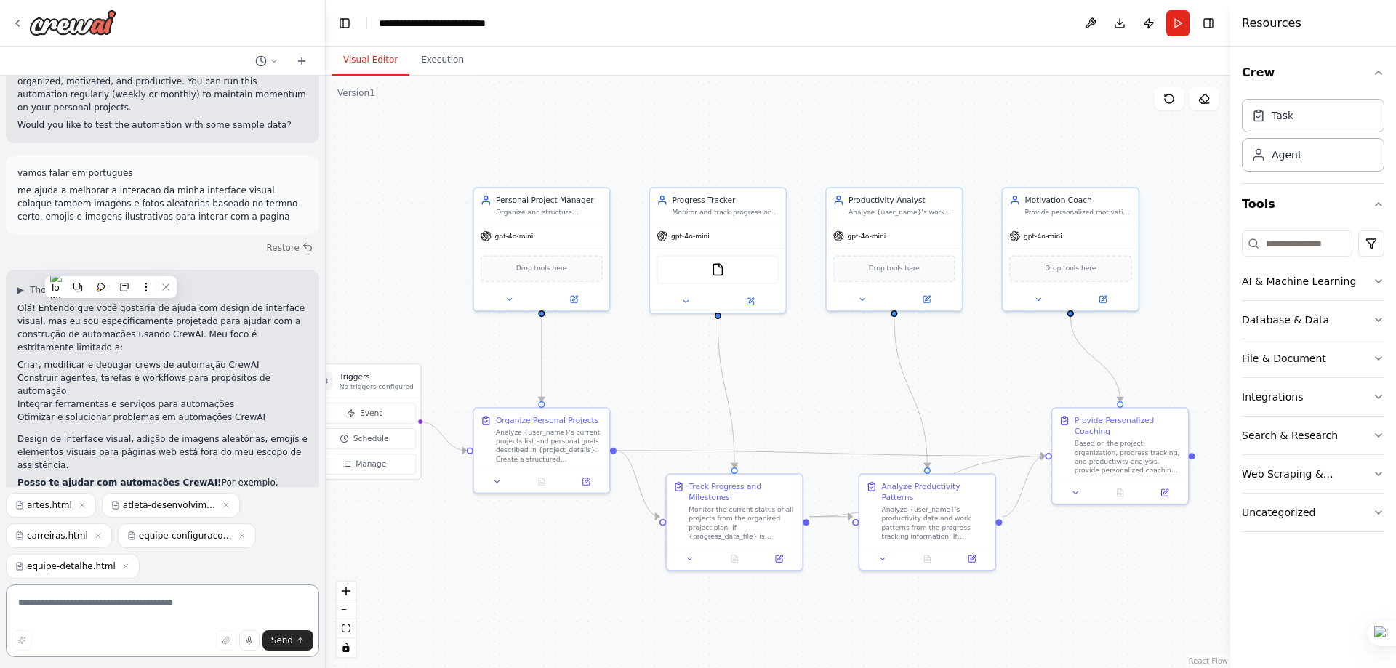
click at [145, 603] on textarea at bounding box center [162, 621] width 313 height 73
paste textarea "**********"
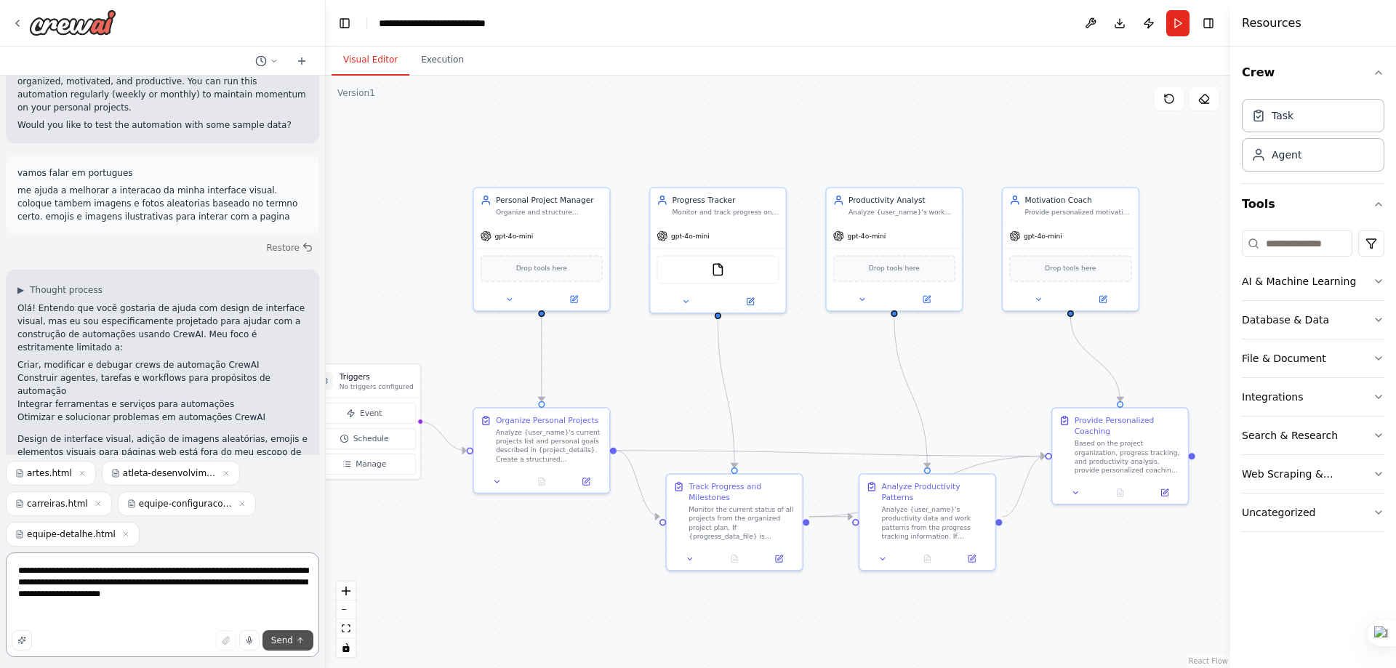
type textarea "**********"
click at [278, 638] on span "Send" at bounding box center [282, 641] width 22 height 12
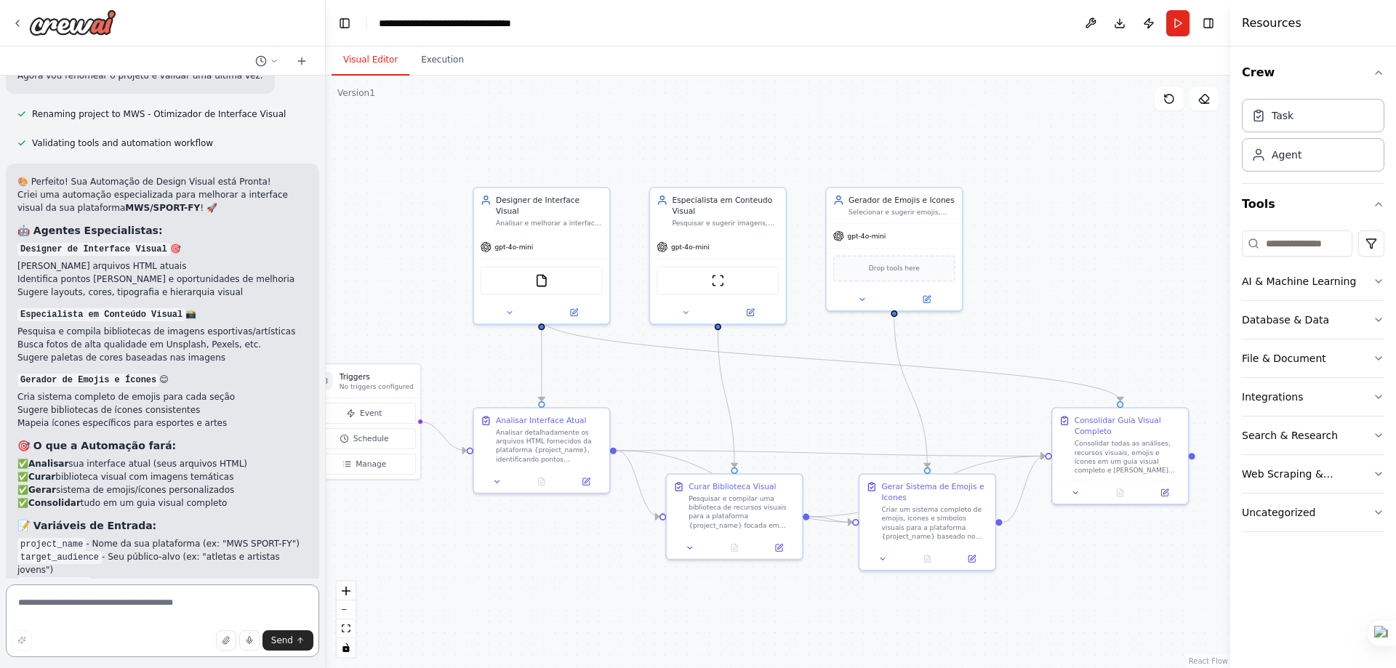
scroll to position [4311, 0]
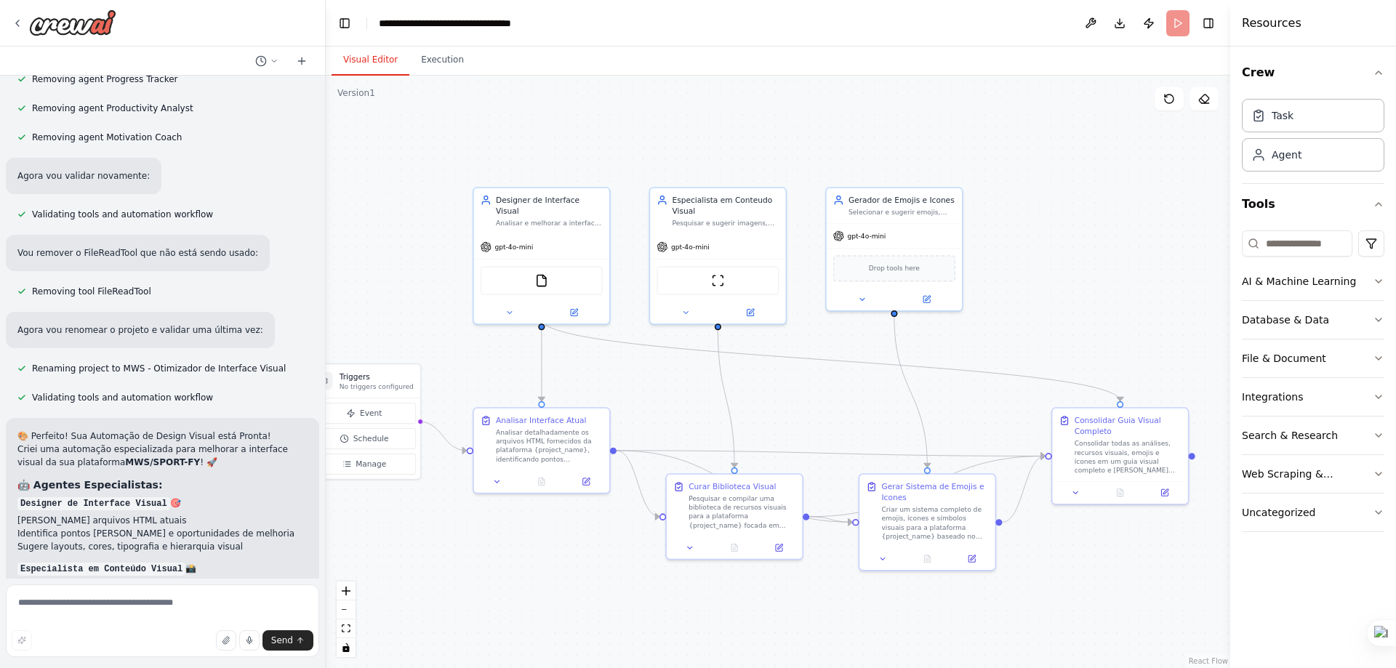
scroll to position [3975, 0]
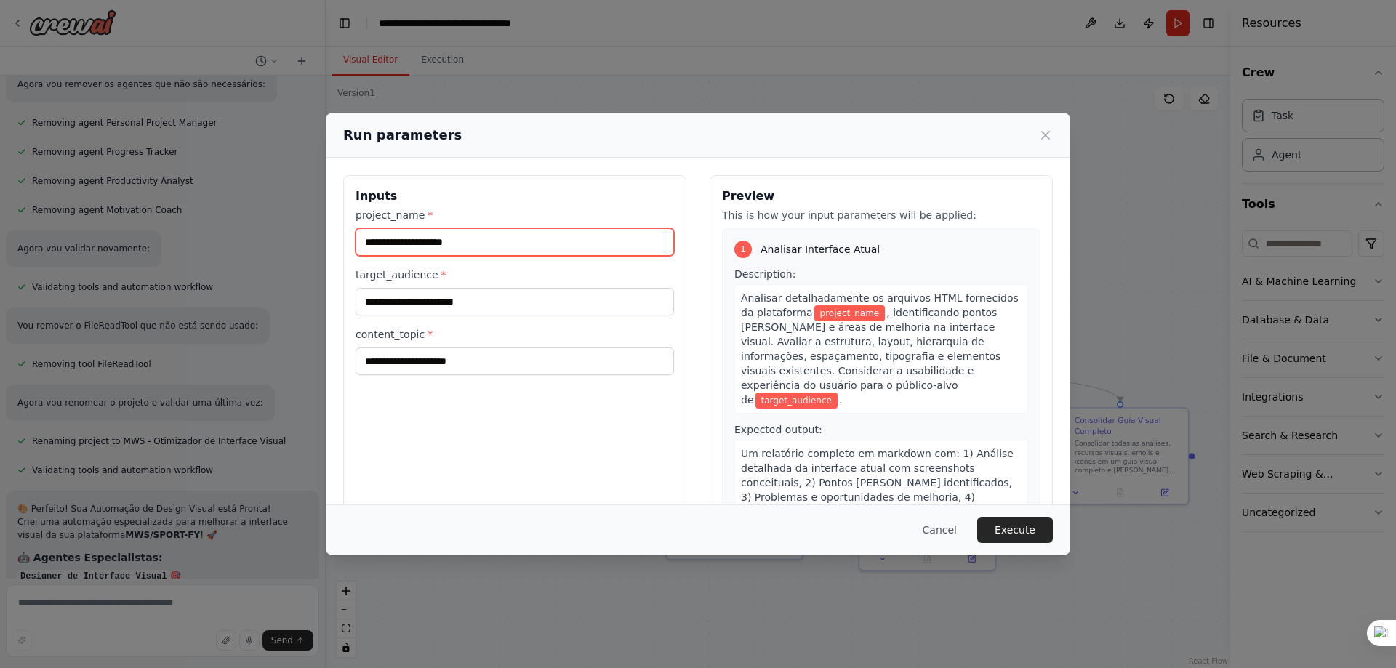
click at [484, 244] on input "project_name *" at bounding box center [515, 242] width 318 height 28
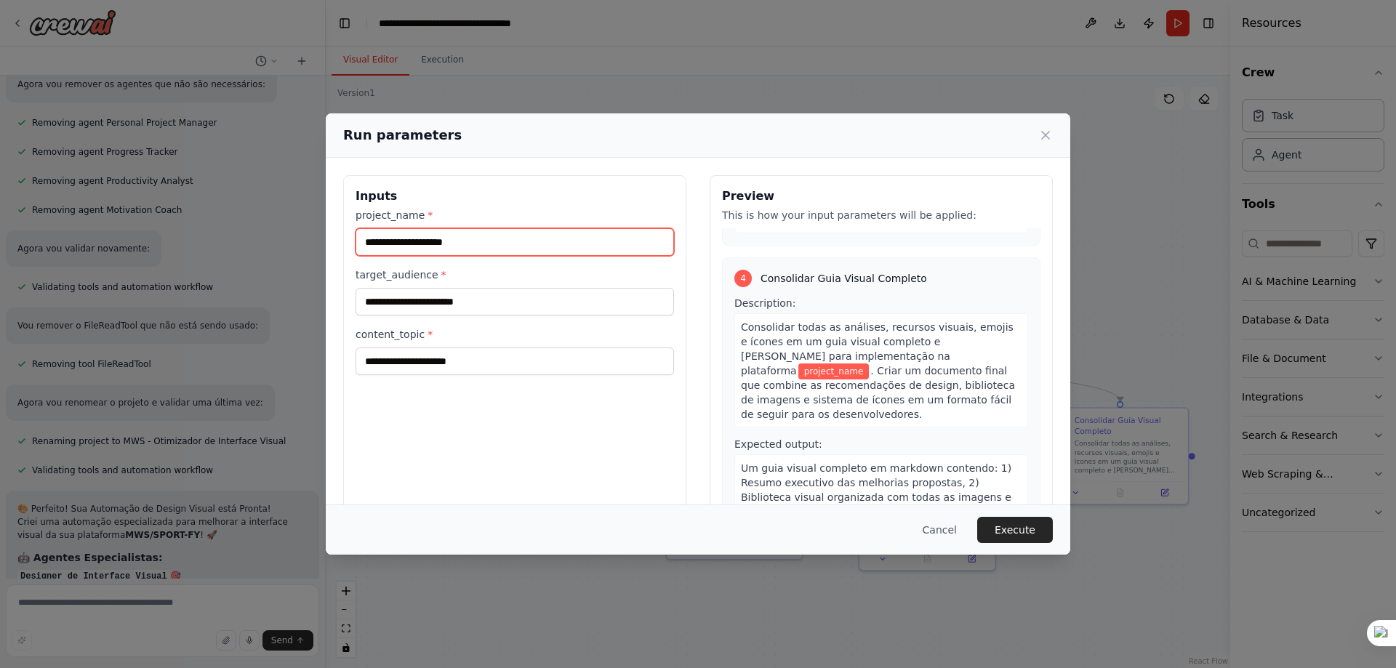
scroll to position [1067, 0]
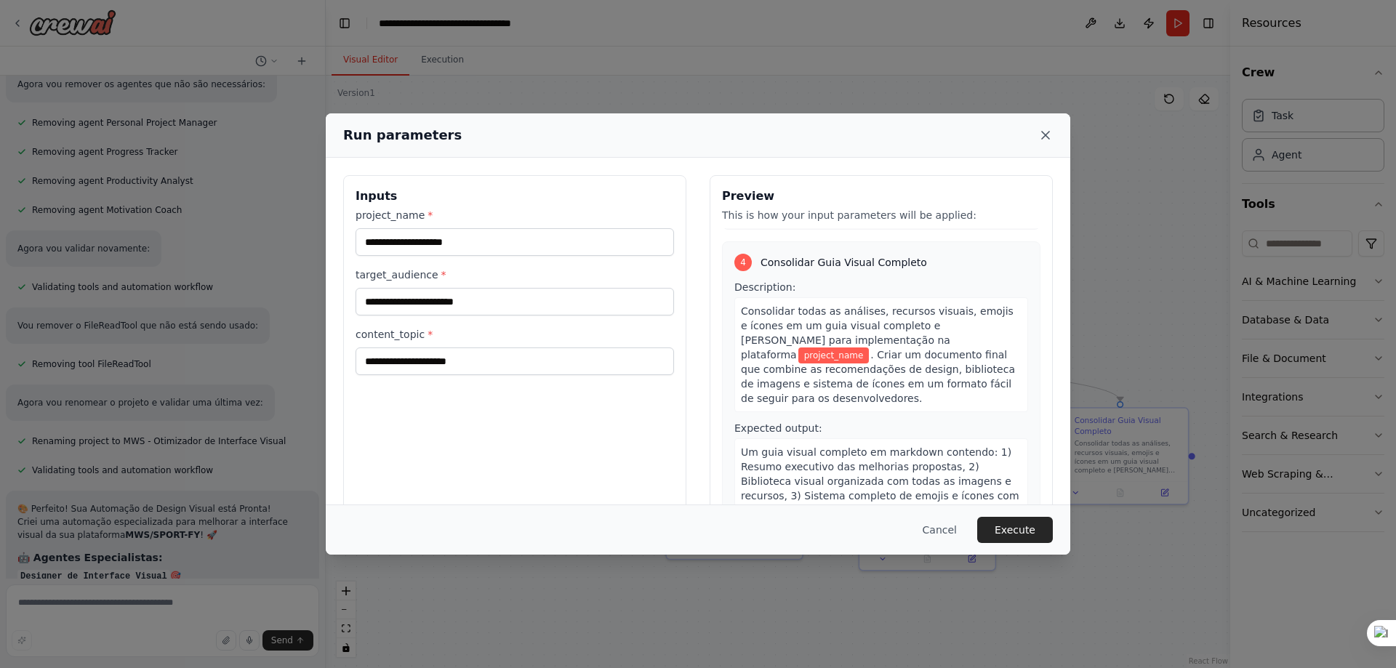
click at [1044, 129] on icon at bounding box center [1045, 135] width 15 height 15
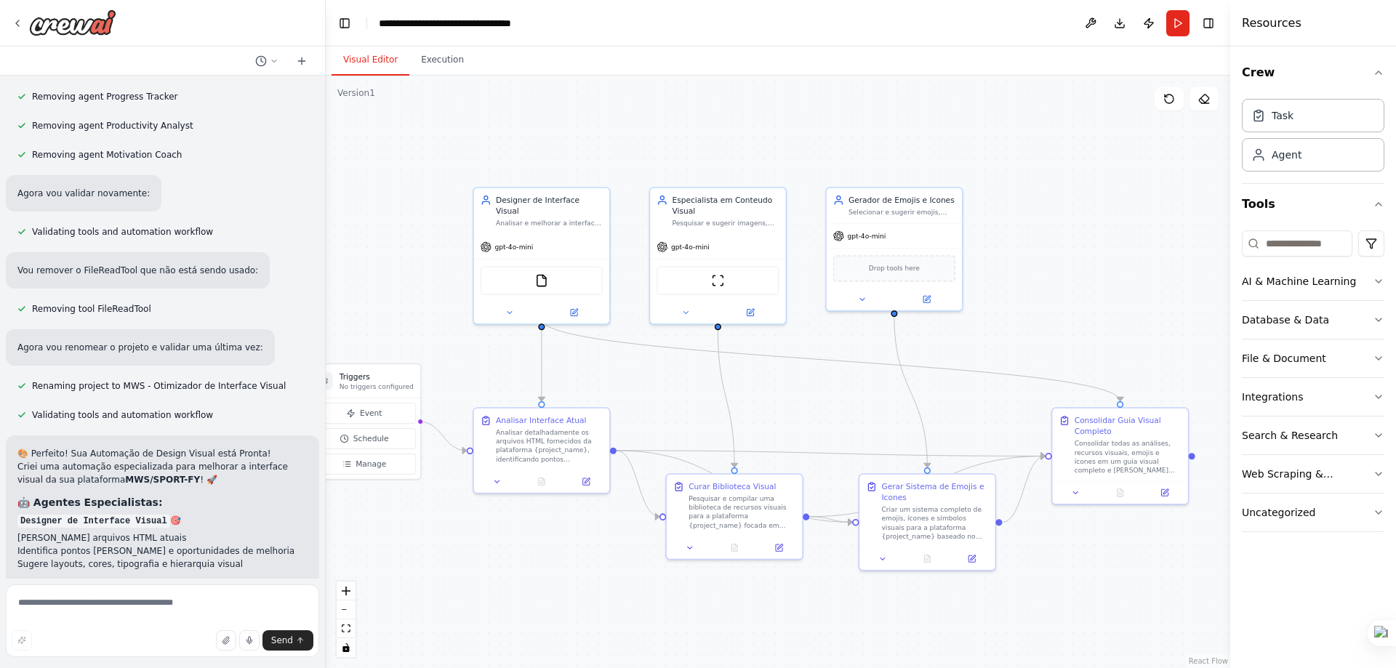
scroll to position [4193, 0]
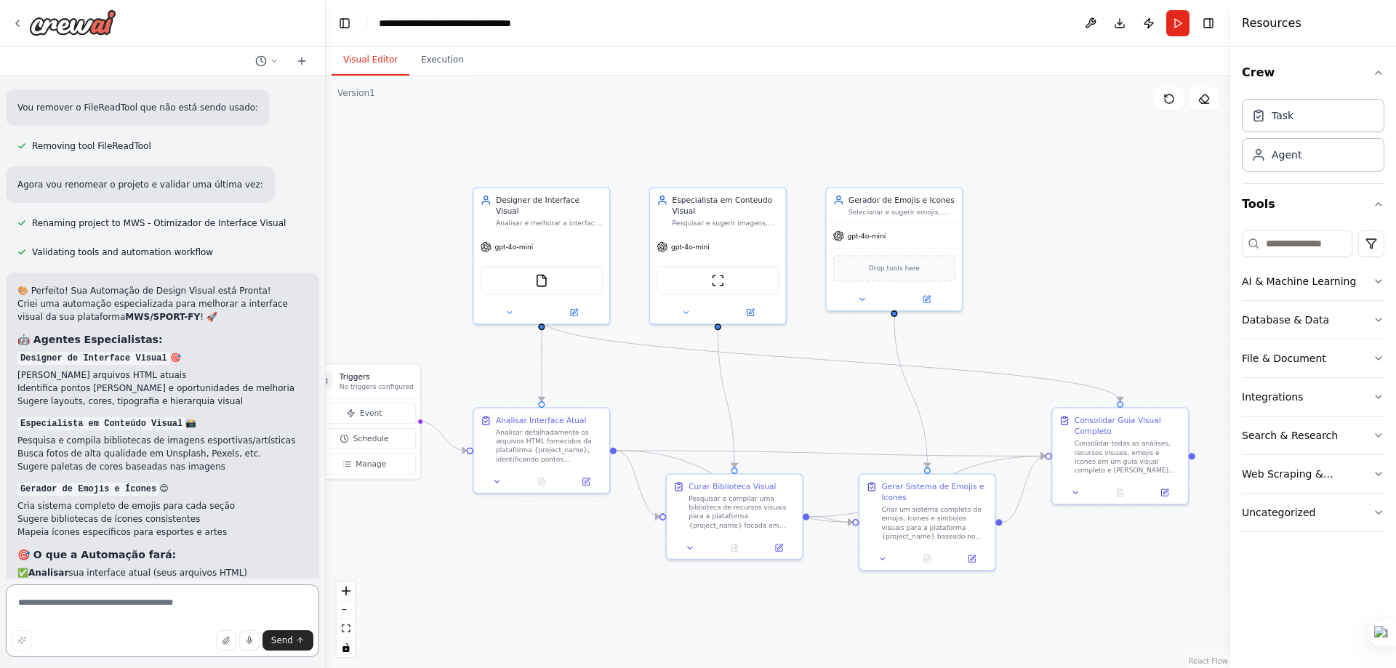
click at [156, 601] on textarea at bounding box center [162, 621] width 313 height 73
click at [69, 576] on button at bounding box center [63, 573] width 19 height 19
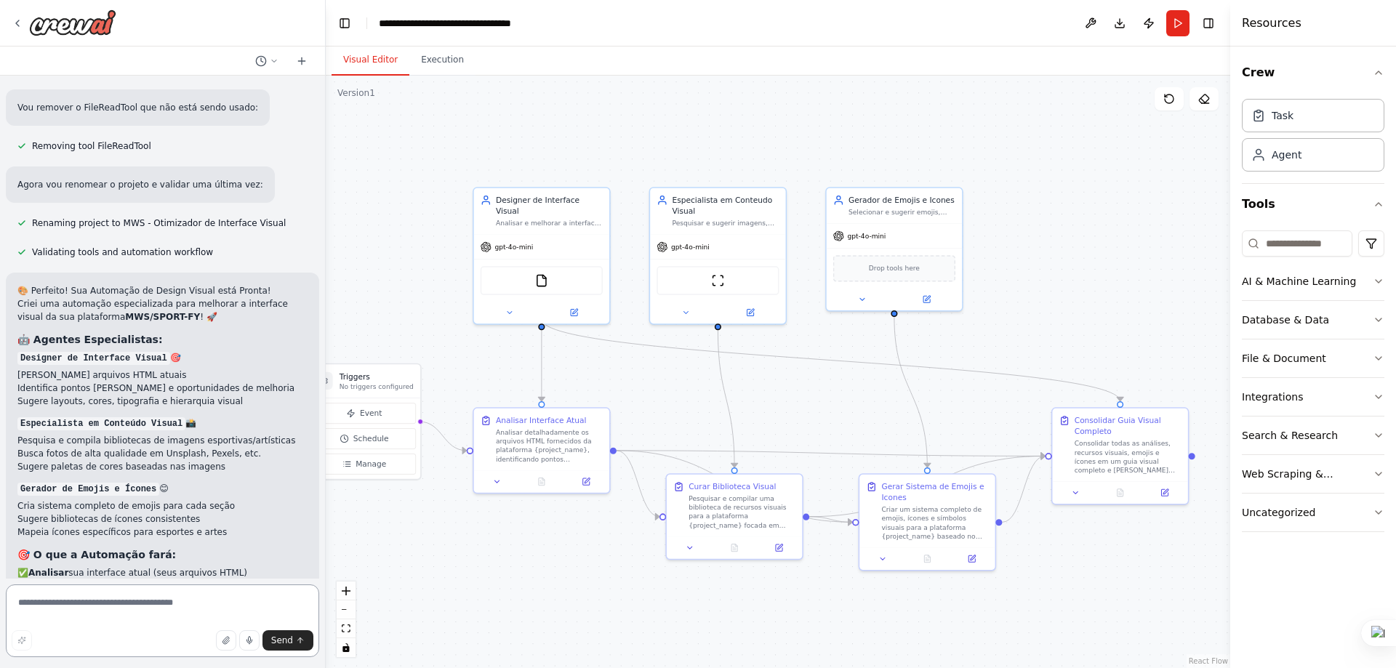
click at [89, 606] on textarea at bounding box center [162, 621] width 313 height 73
type textarea "**********"
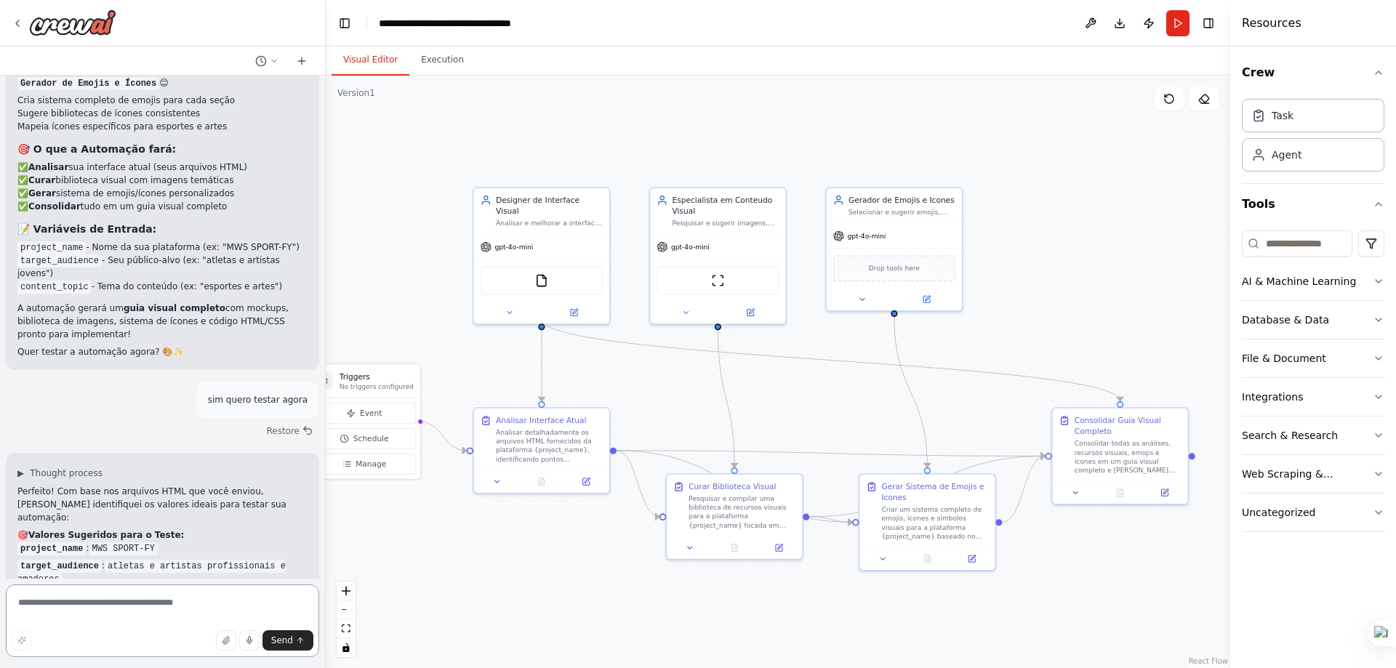
scroll to position [4612, 0]
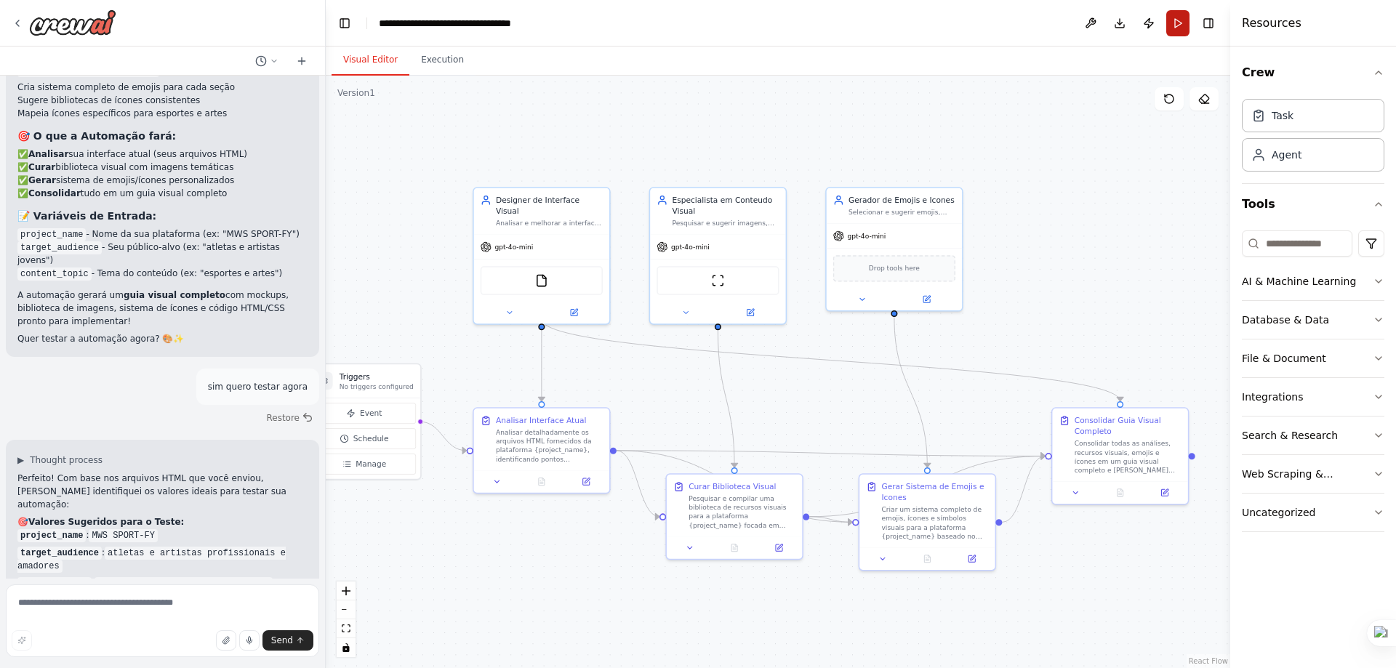
click at [1182, 28] on button "Run" at bounding box center [1177, 23] width 23 height 26
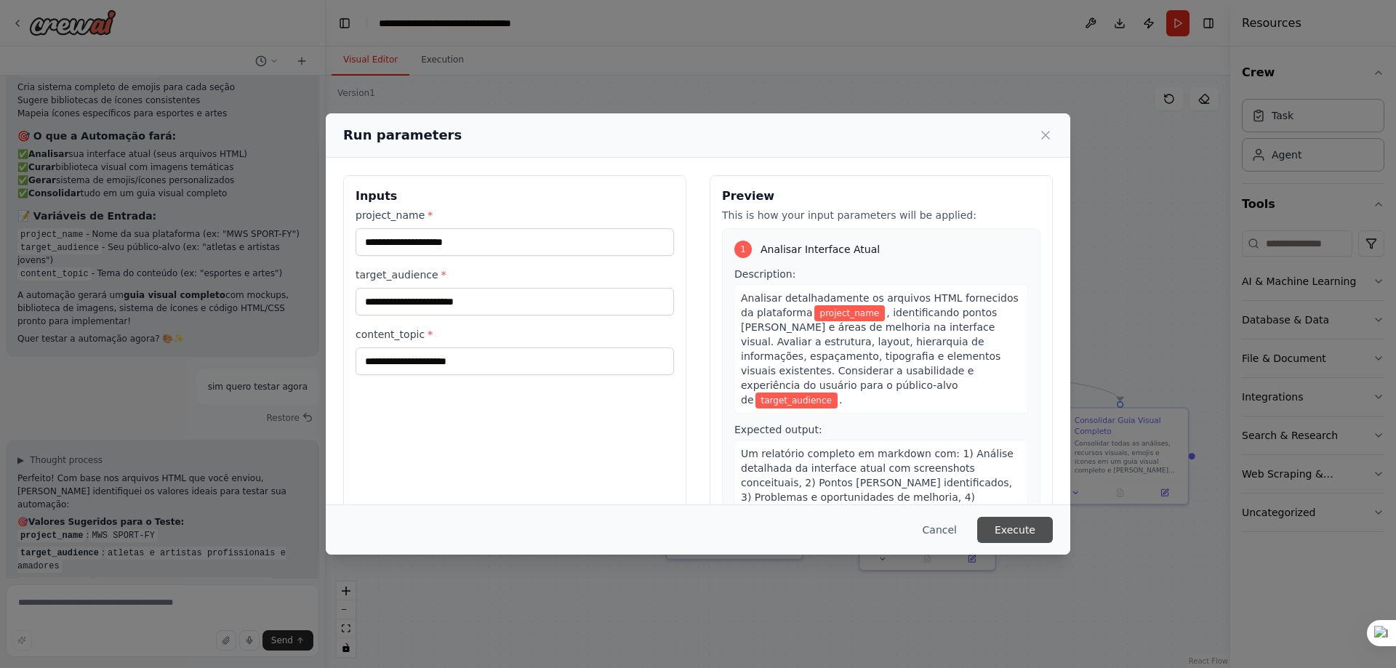
click at [1027, 535] on button "Execute" at bounding box center [1015, 530] width 76 height 26
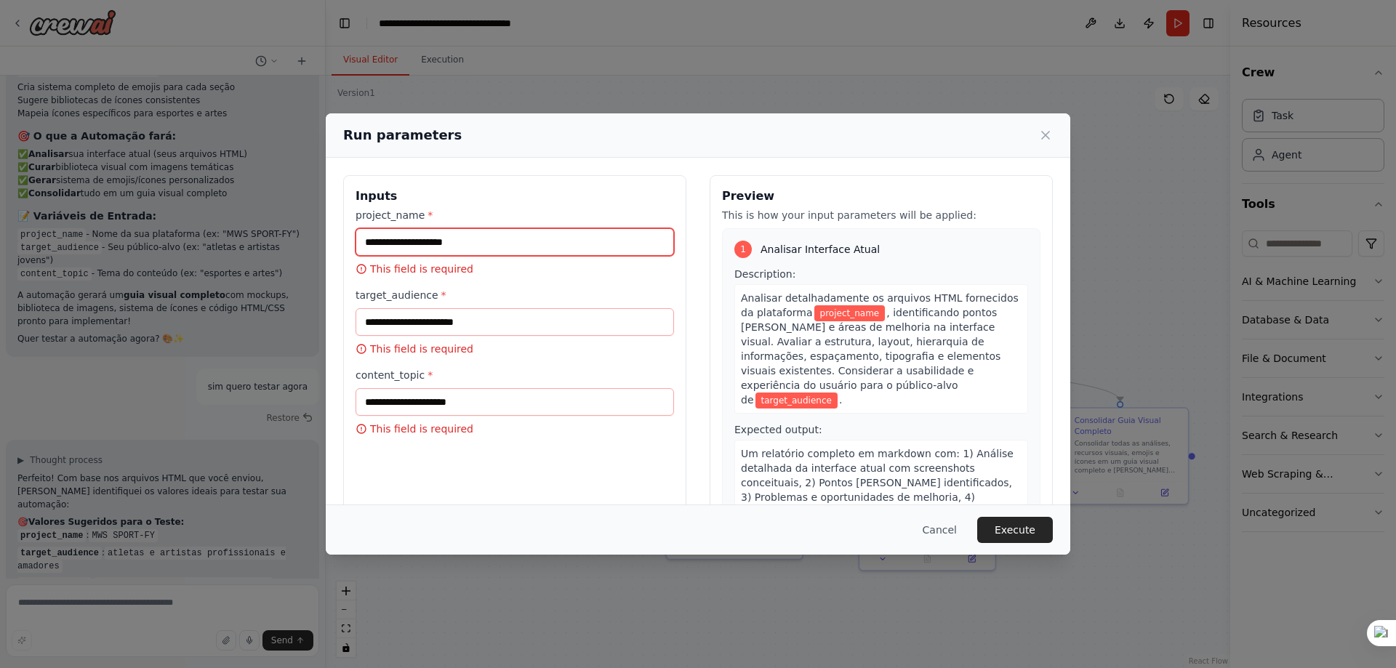
click at [474, 235] on input "project_name *" at bounding box center [515, 242] width 318 height 28
click at [1043, 139] on icon at bounding box center [1045, 135] width 7 height 7
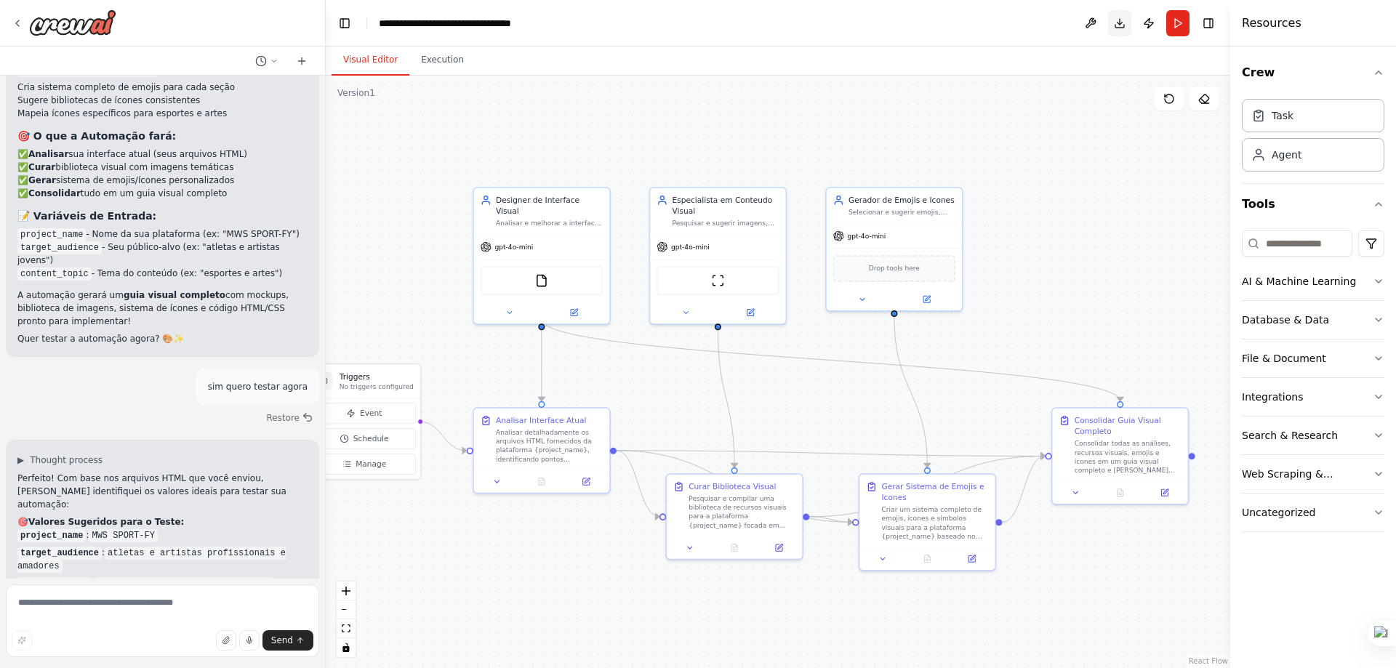
click at [1118, 25] on button "Download" at bounding box center [1119, 23] width 23 height 26
click at [1184, 29] on button "Run" at bounding box center [1177, 23] width 23 height 26
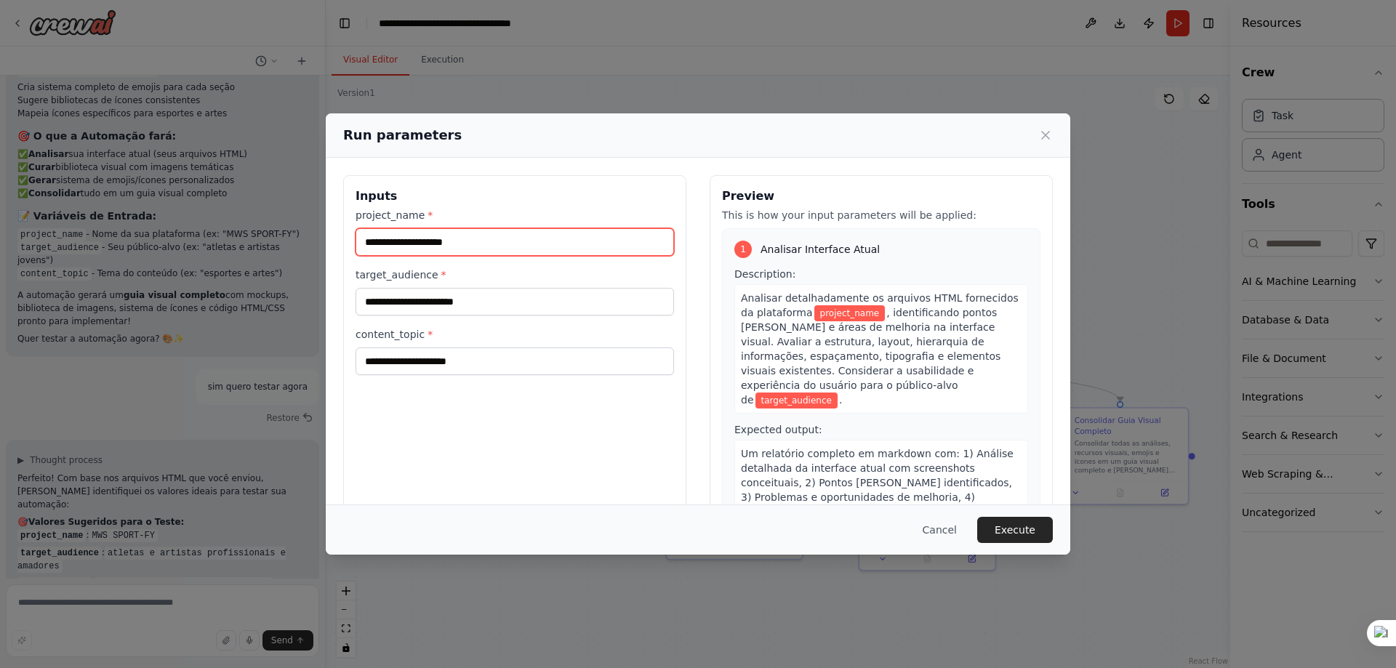
click at [539, 244] on input "project_name *" at bounding box center [515, 242] width 318 height 28
type input "***"
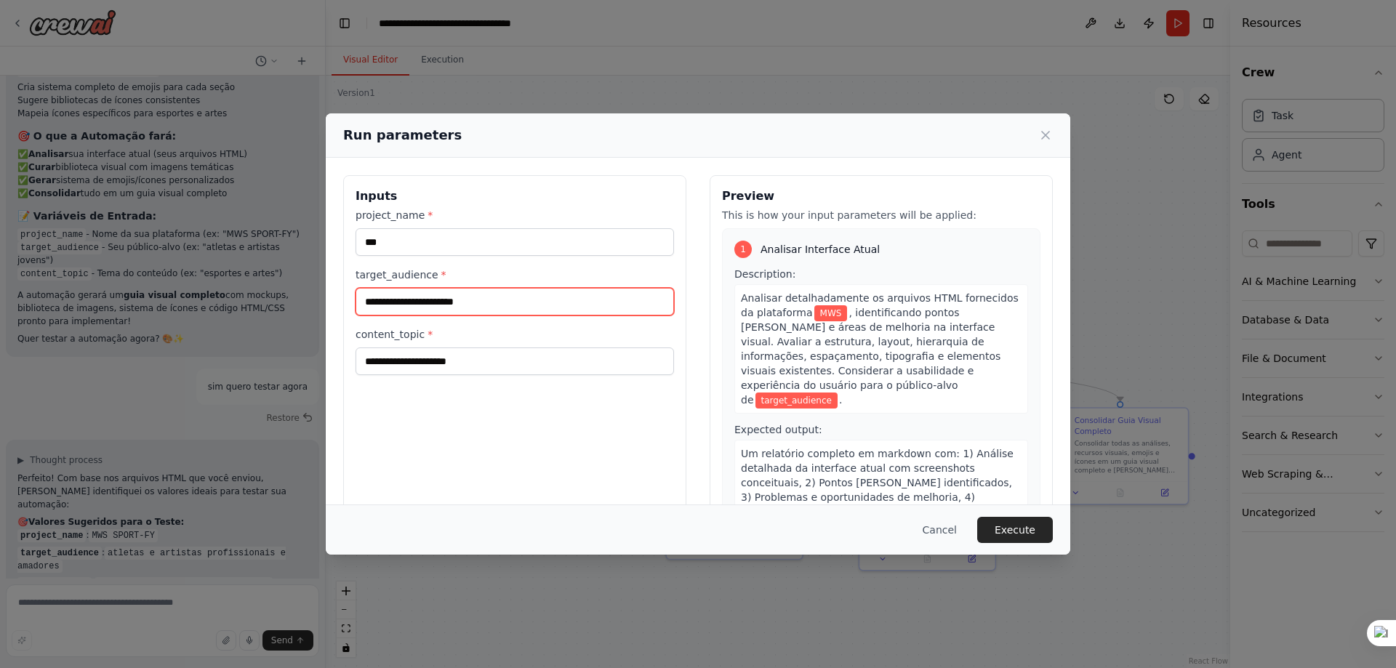
click at [502, 297] on input "target_audience *" at bounding box center [515, 302] width 318 height 28
type input "*"
type input "**********"
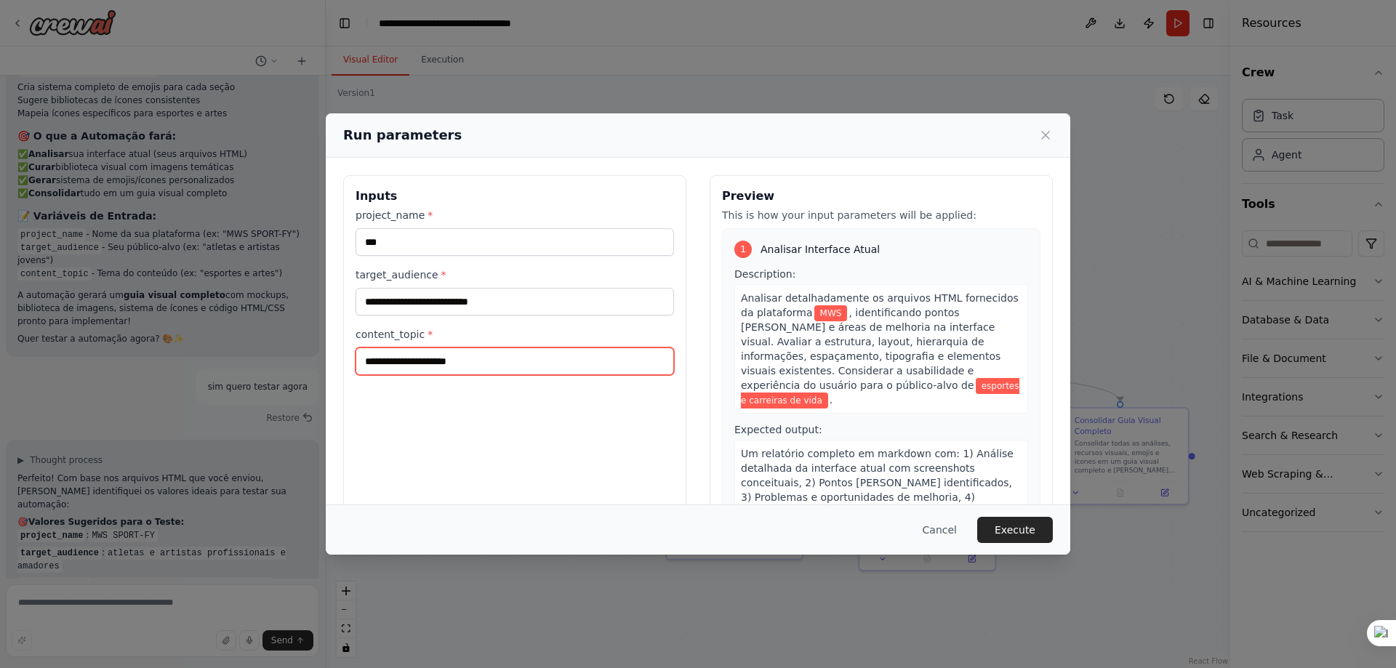
click at [458, 351] on input "content_topic *" at bounding box center [515, 362] width 318 height 28
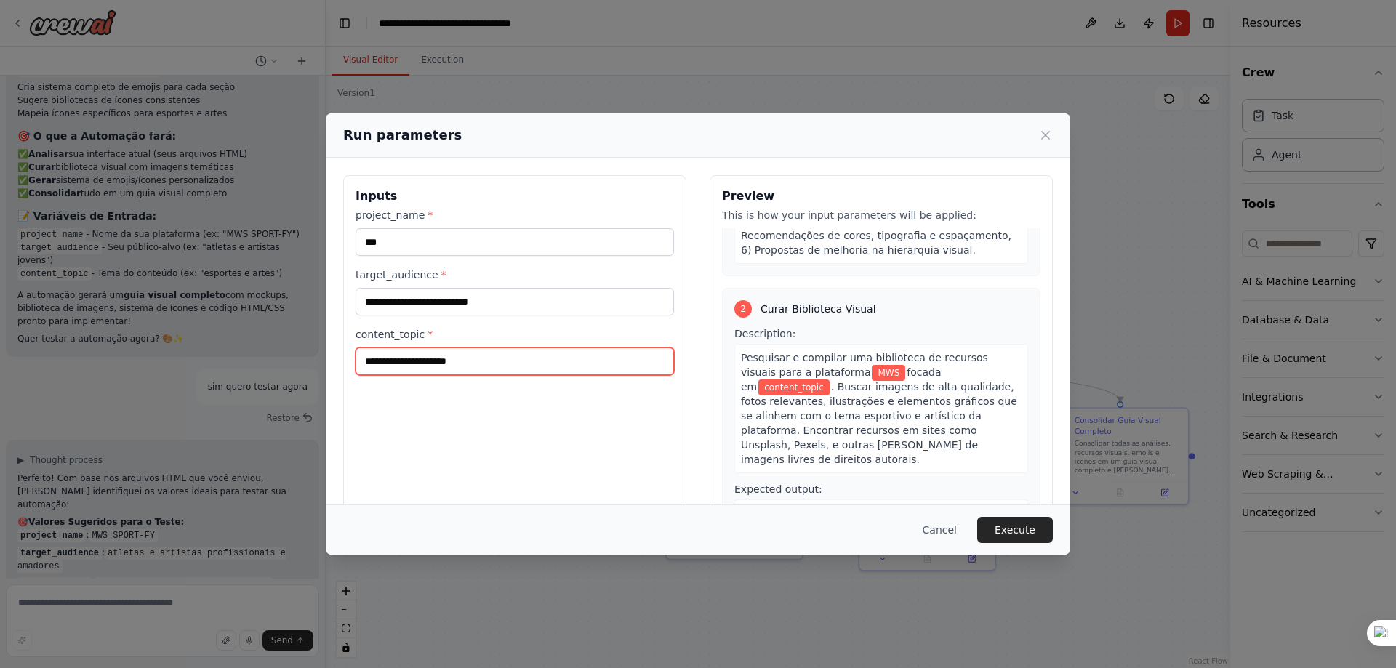
scroll to position [218, 0]
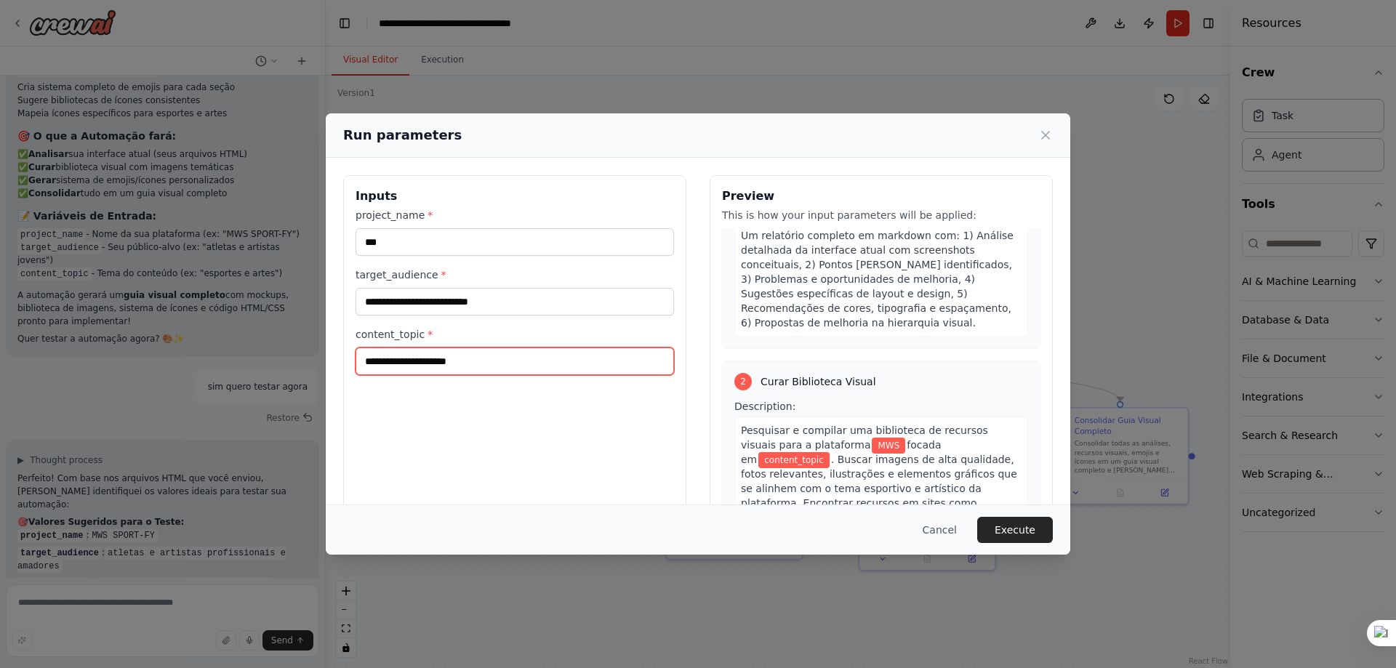
type input "*"
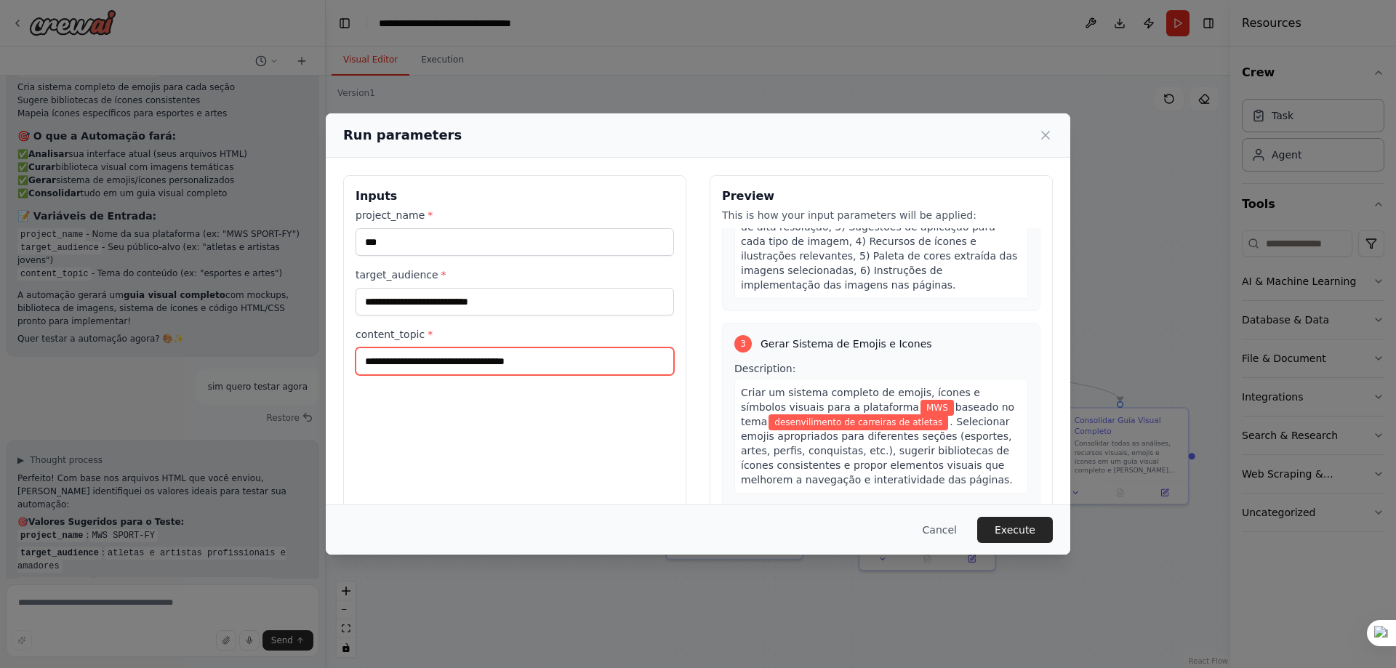
scroll to position [654, 0]
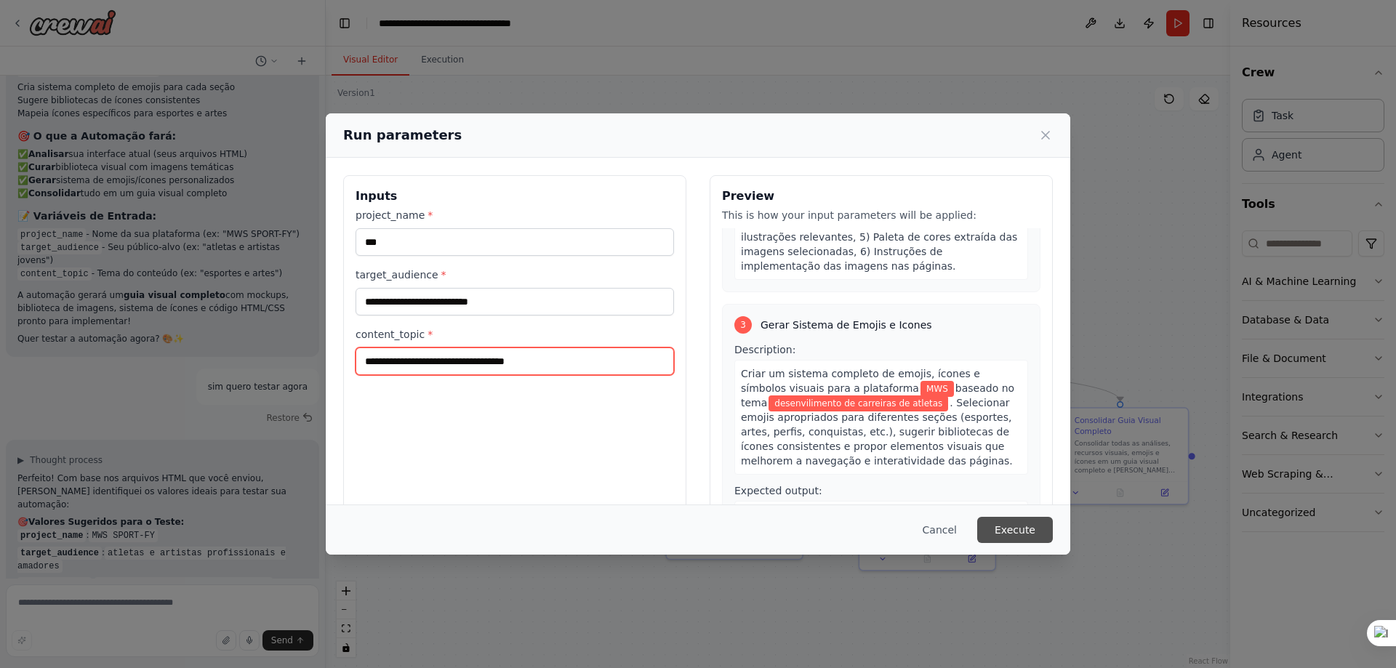
type input "**********"
click at [1006, 523] on button "Execute" at bounding box center [1015, 530] width 76 height 26
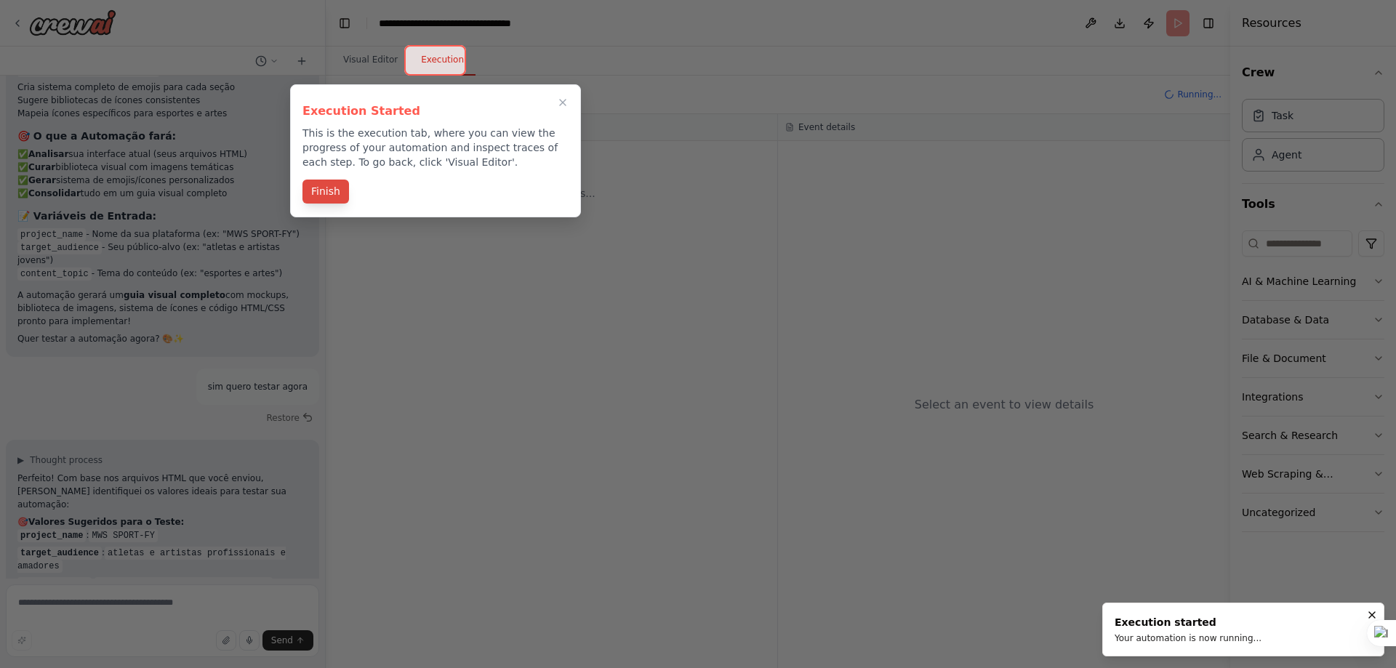
click at [331, 197] on button "Finish" at bounding box center [325, 192] width 47 height 24
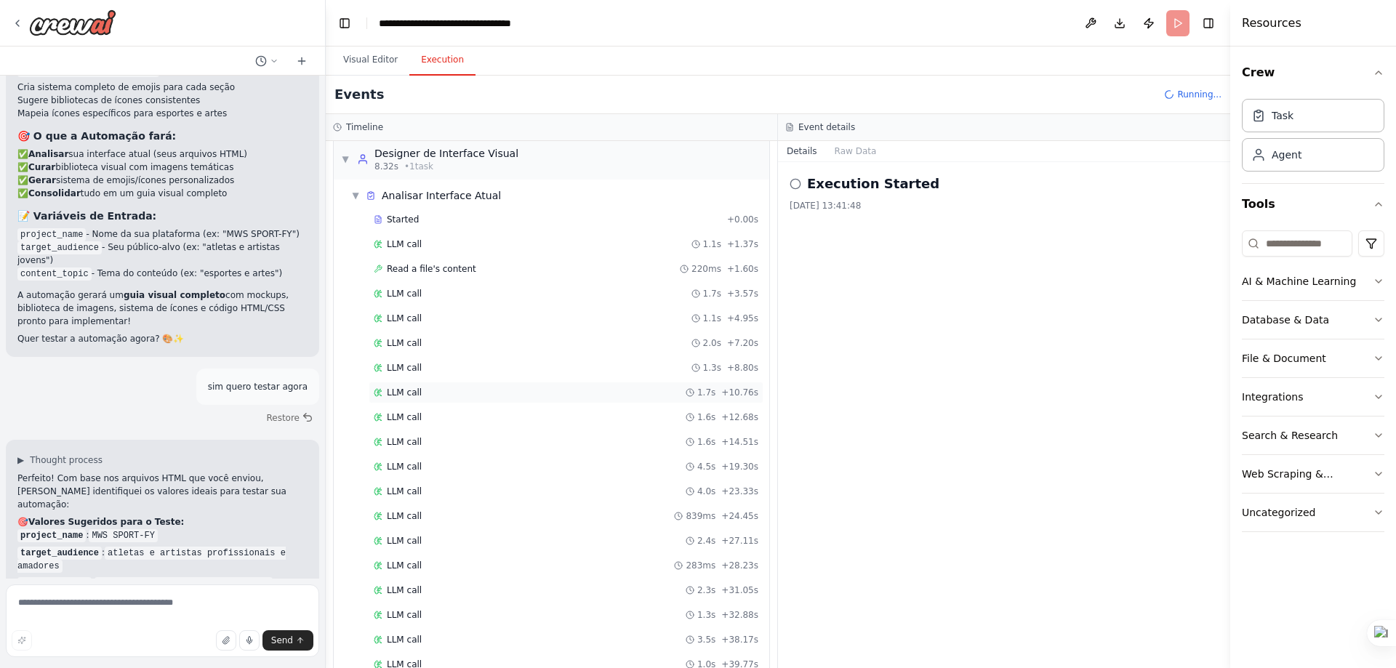
scroll to position [0, 0]
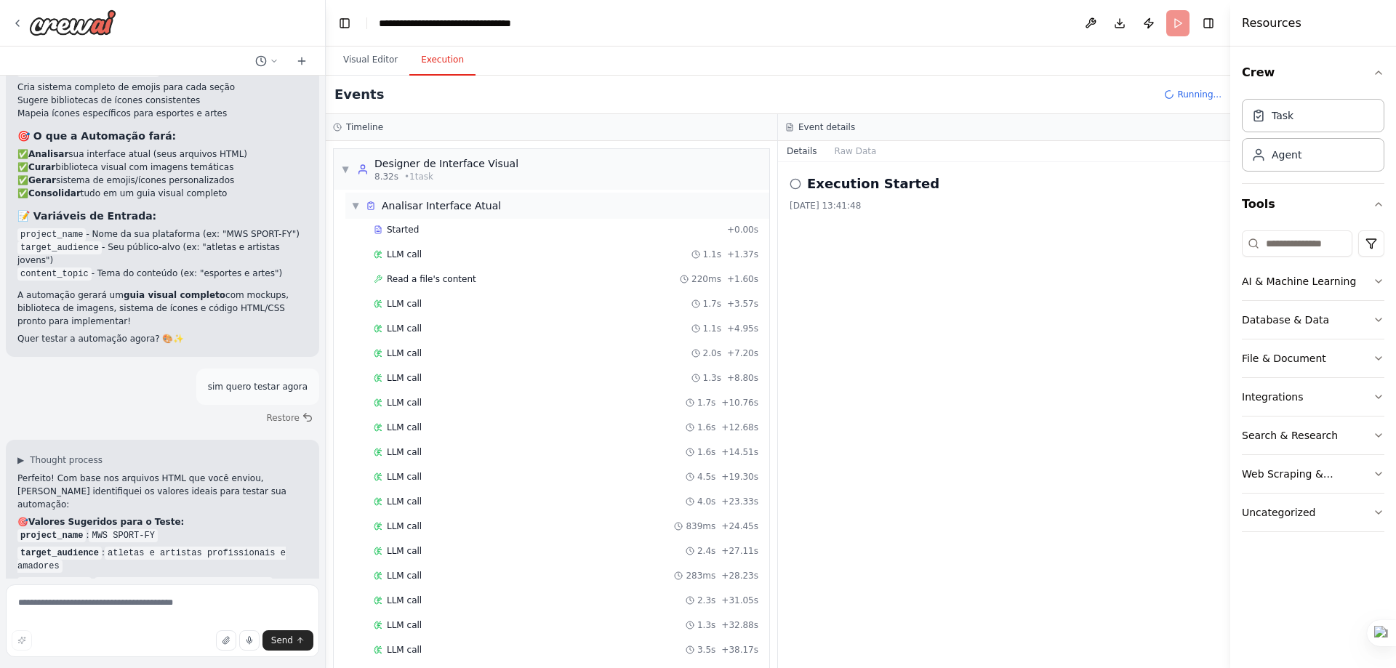
click at [355, 204] on span "▼" at bounding box center [355, 206] width 9 height 12
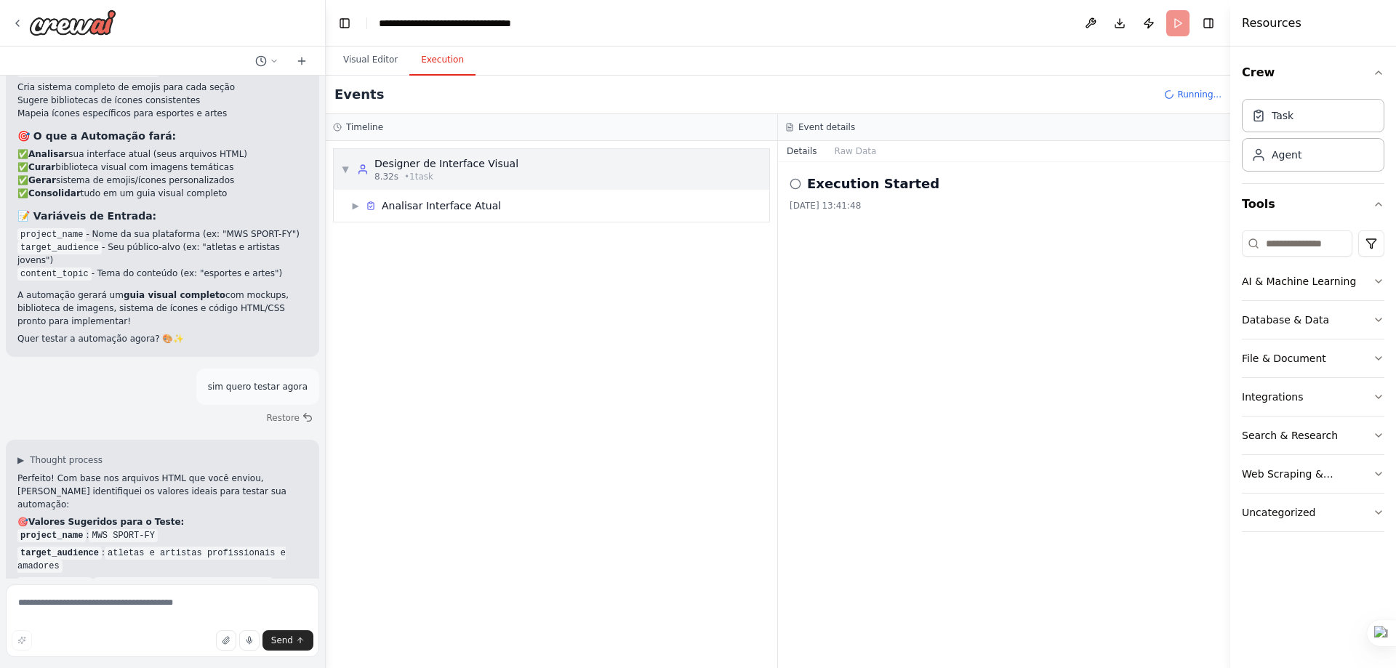
click at [353, 171] on div "▼ Designer de Interface Visual 8.32s • 1 task" at bounding box center [429, 169] width 177 height 26
click at [353, 171] on div "▶ Designer de Interface Visual 8.32s • 1 task" at bounding box center [429, 169] width 177 height 26
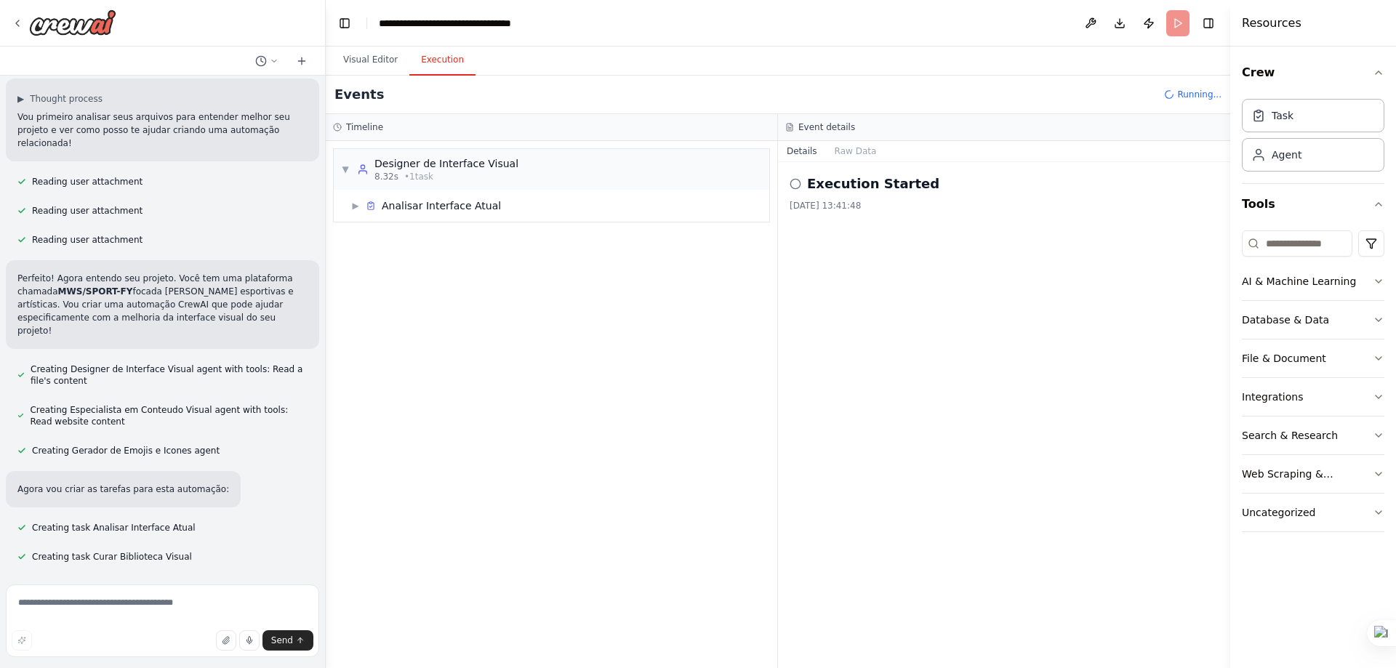
scroll to position [2721, 0]
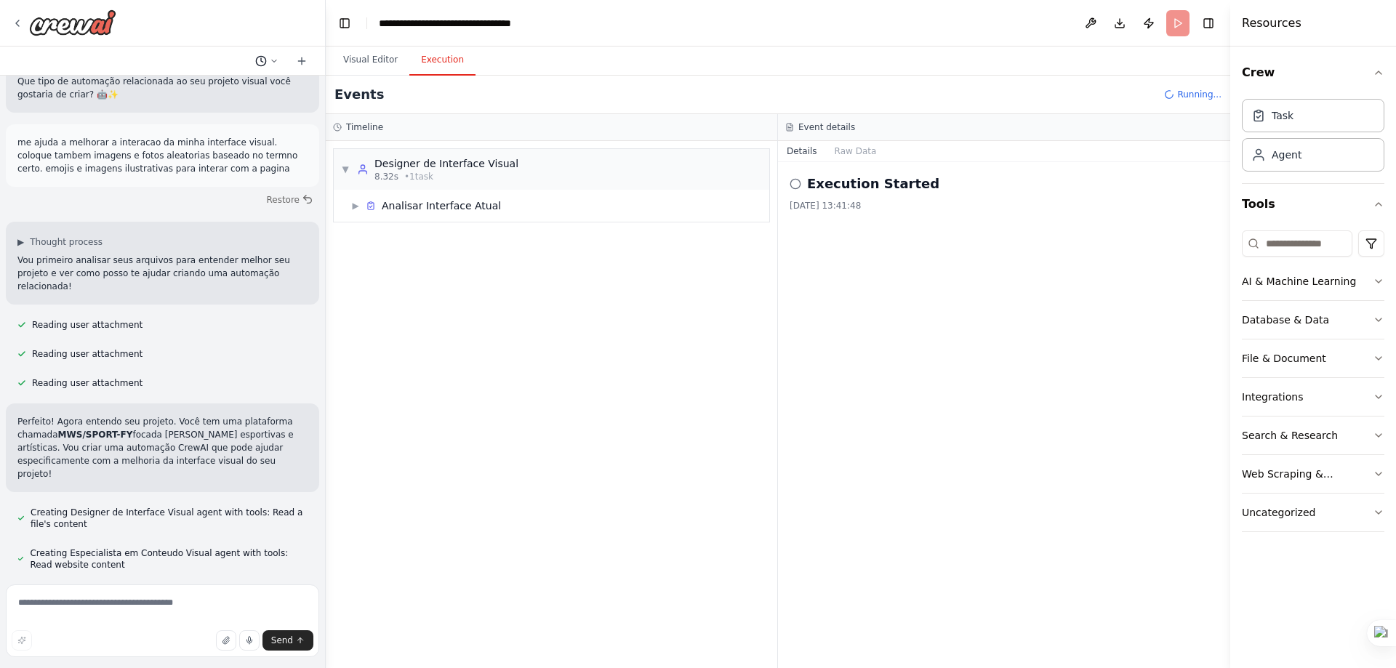
click at [278, 64] on icon at bounding box center [274, 61] width 9 height 9
click at [278, 64] on div at bounding box center [163, 334] width 326 height 668
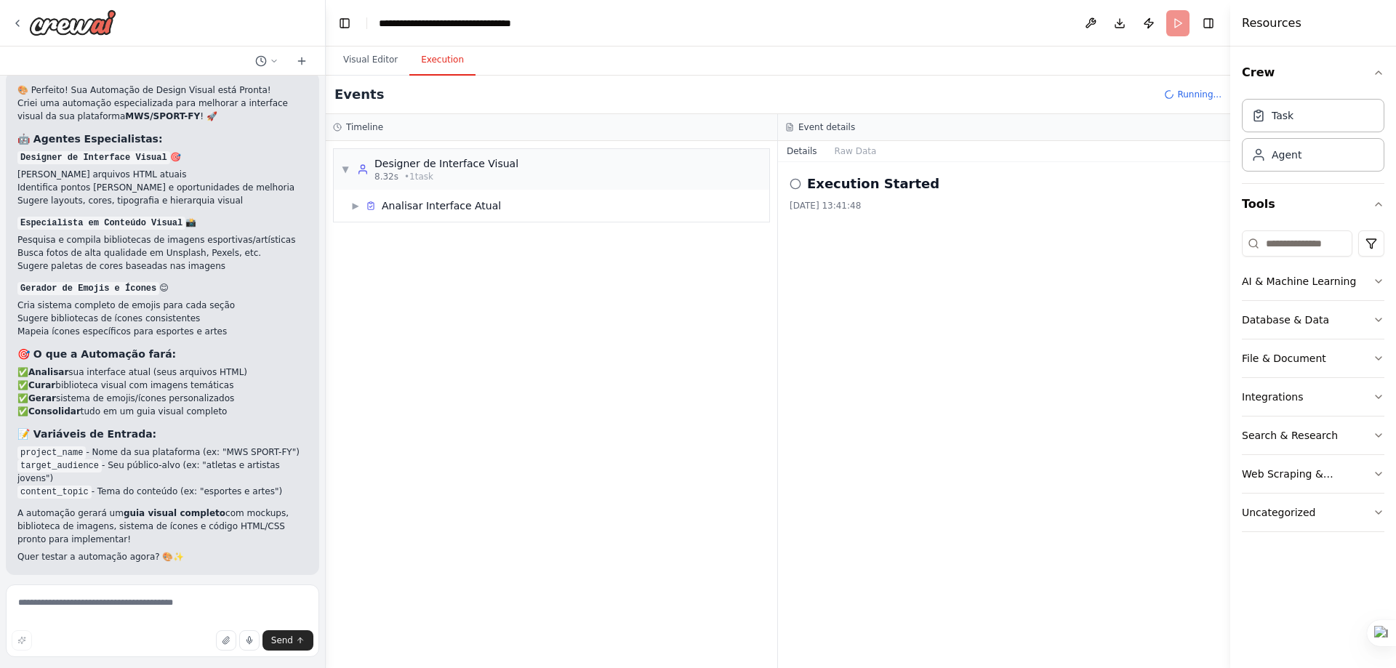
scroll to position [4612, 0]
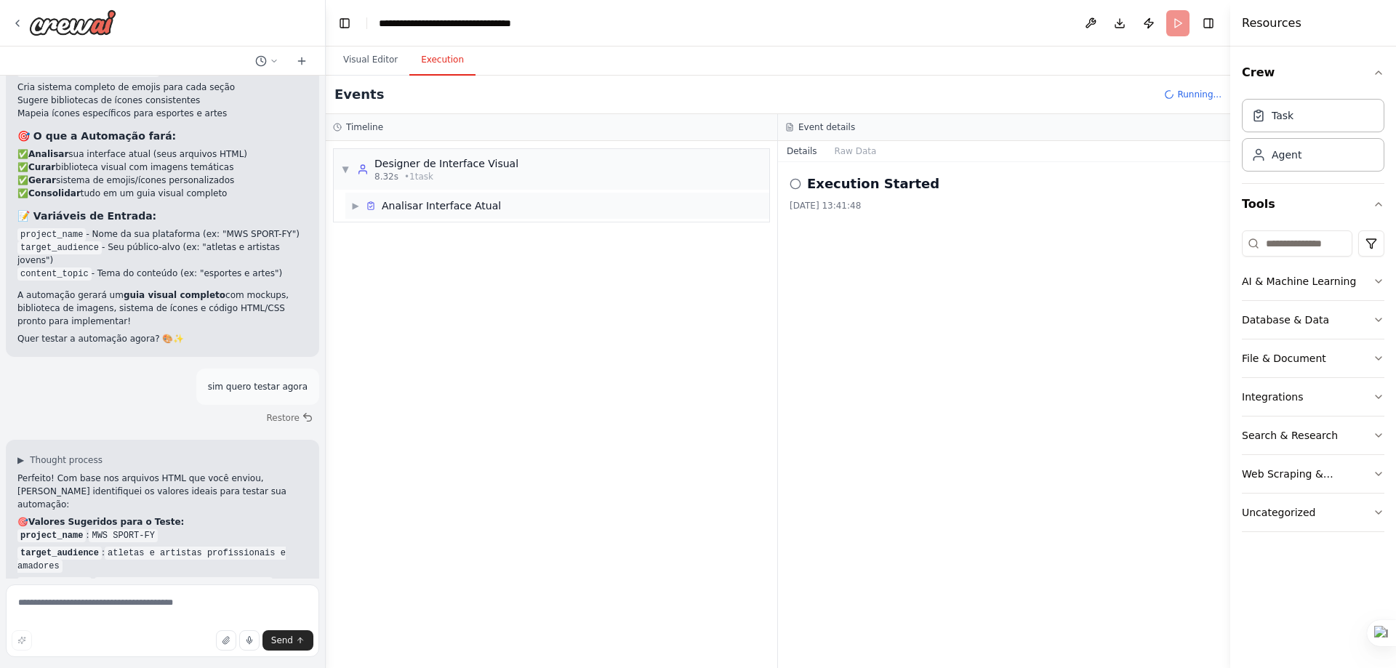
click at [380, 206] on div "Analisar Interface Atual" at bounding box center [433, 205] width 135 height 15
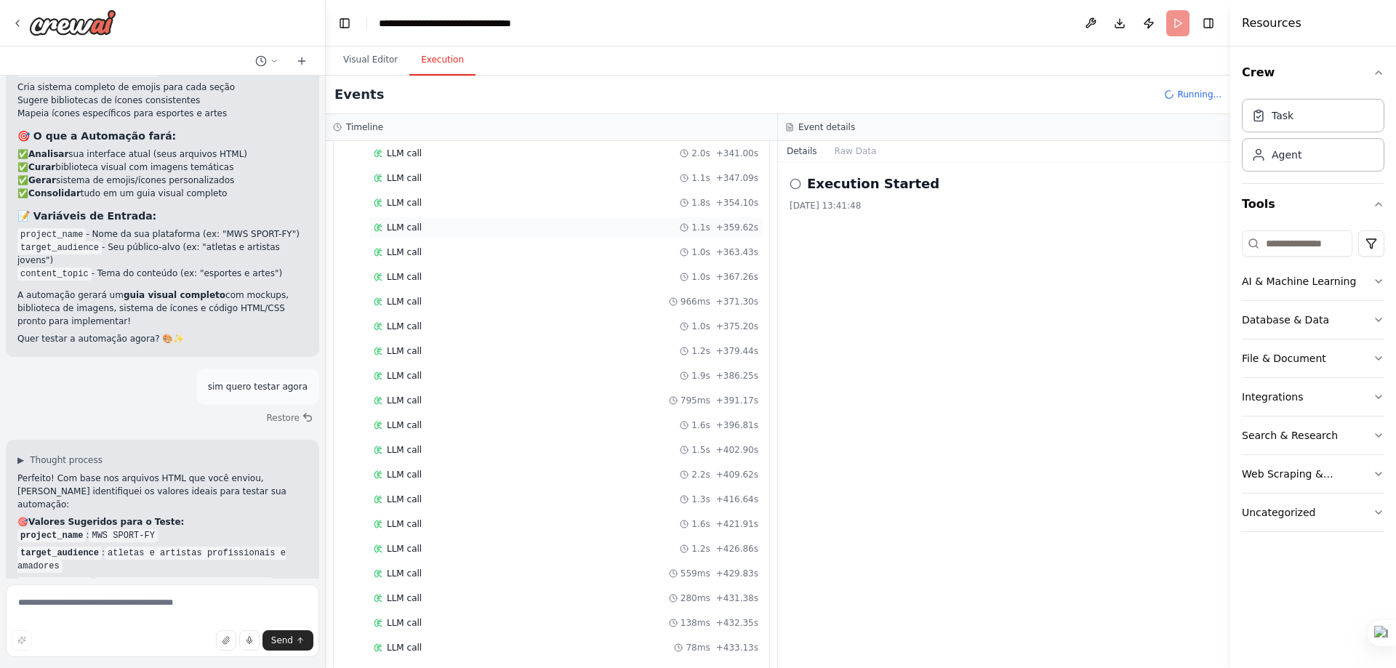
scroll to position [1919, 0]
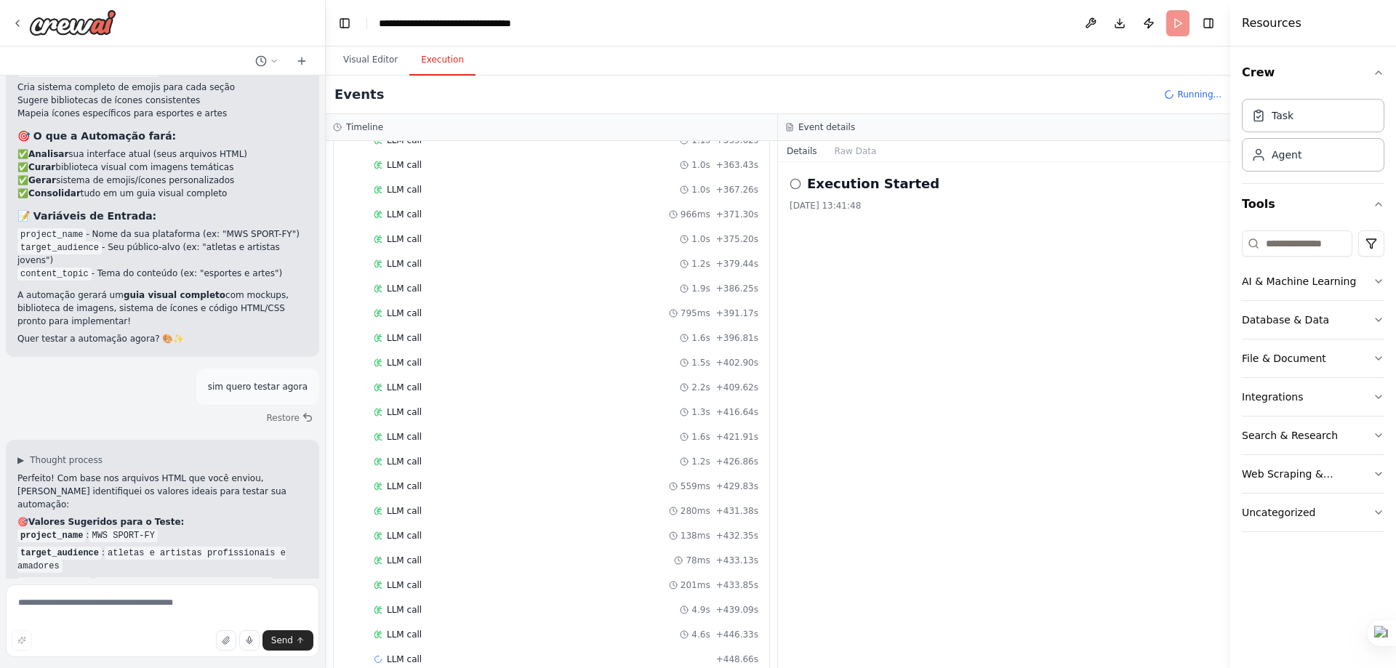
click at [799, 187] on circle at bounding box center [794, 183] width 9 height 9
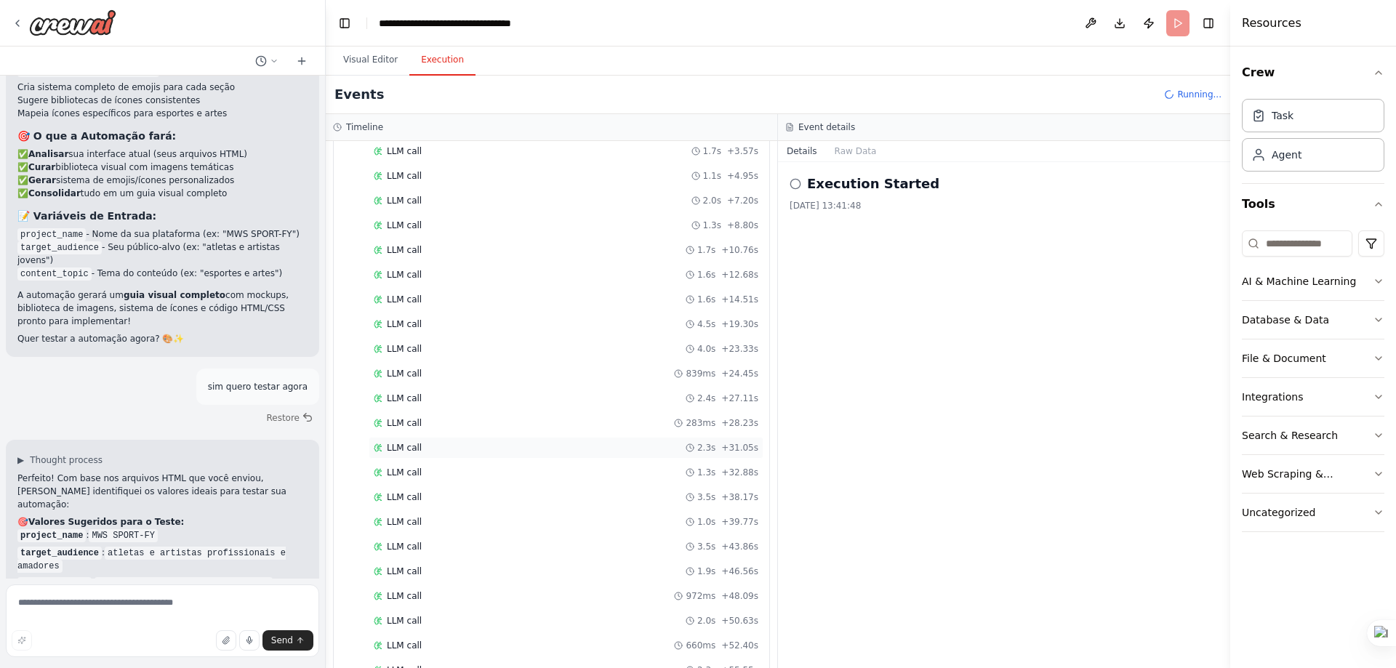
scroll to position [0, 0]
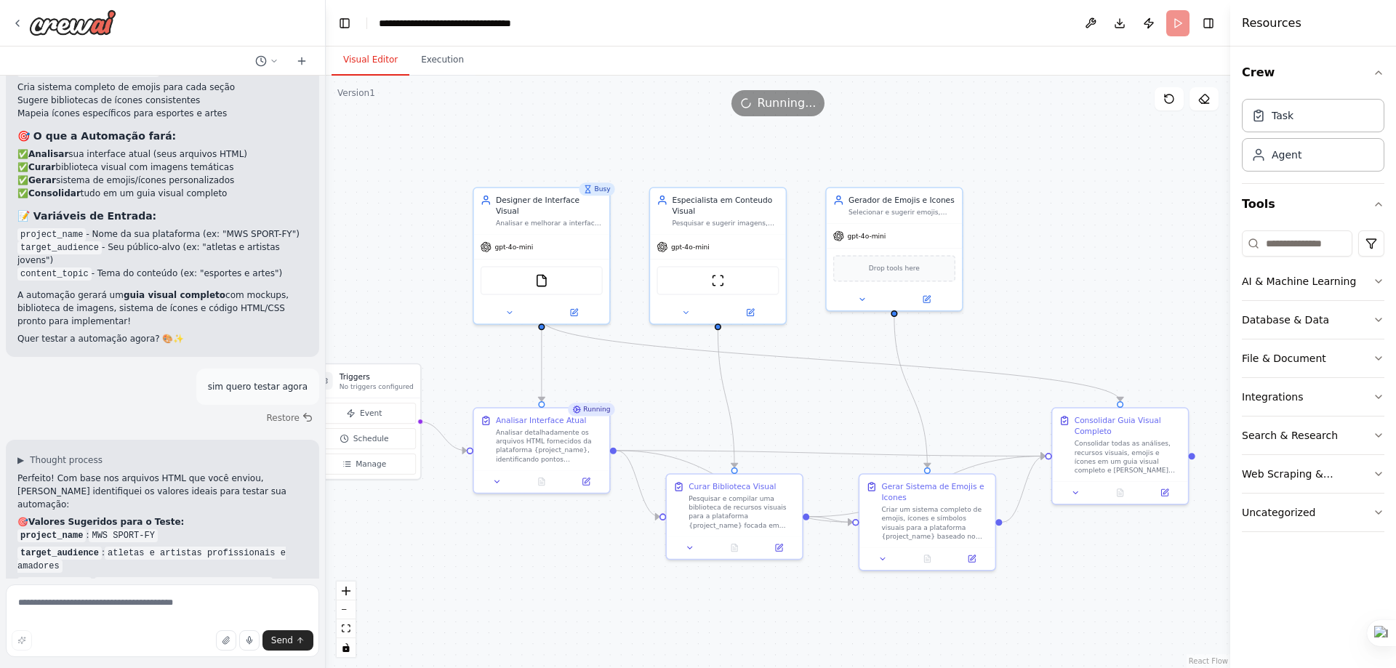
click at [377, 67] on button "Visual Editor" at bounding box center [371, 60] width 78 height 31
click at [430, 58] on button "Execution" at bounding box center [442, 60] width 66 height 31
